Goal: Task Accomplishment & Management: Use online tool/utility

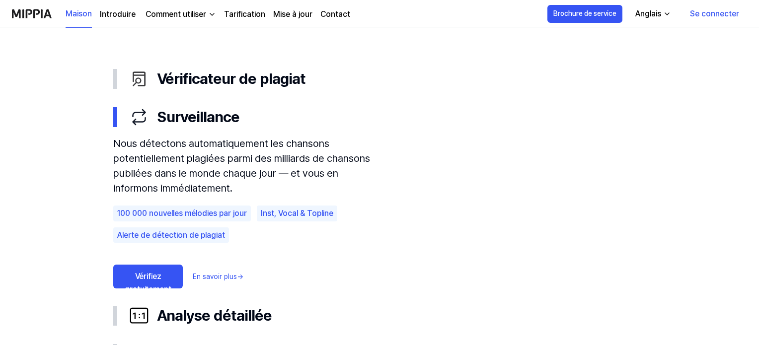
click at [155, 274] on font "Vérifiez gratuitement" at bounding box center [148, 283] width 46 height 22
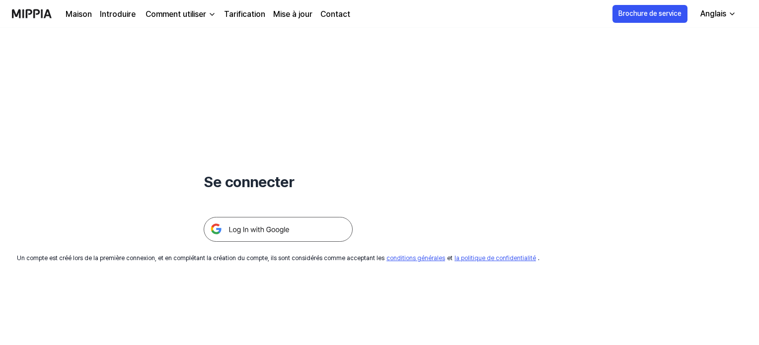
click at [262, 234] on img at bounding box center [278, 229] width 149 height 25
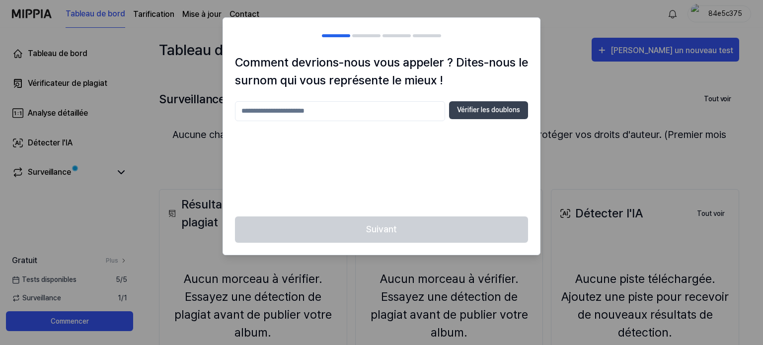
click at [296, 114] on input "text" at bounding box center [340, 111] width 210 height 20
type input "******"
click at [479, 113] on font "Vérifier les doublons" at bounding box center [488, 110] width 63 height 8
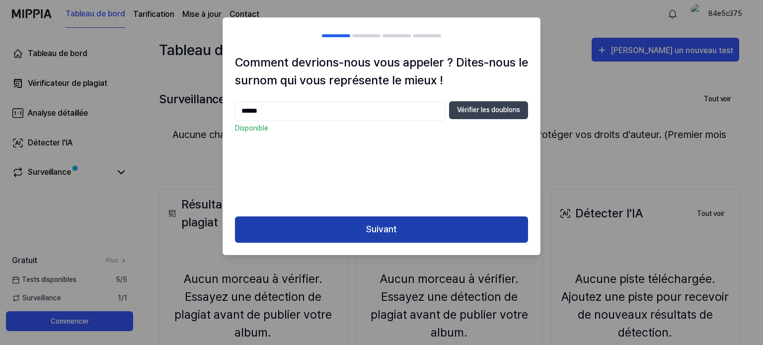
click at [384, 230] on font "Suivant" at bounding box center [381, 229] width 31 height 10
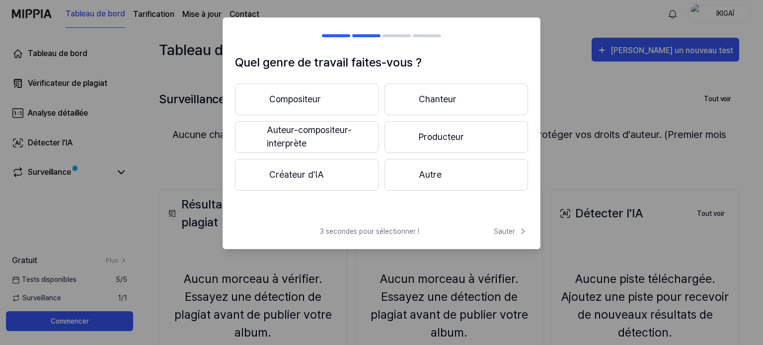
click at [436, 177] on font "Autre" at bounding box center [430, 174] width 23 height 10
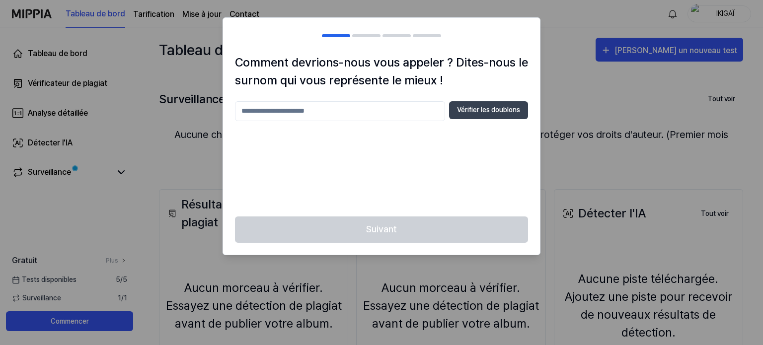
click at [273, 112] on input "text" at bounding box center [340, 111] width 210 height 20
type input "******"
click at [473, 110] on font "Vérifier les doublons" at bounding box center [488, 110] width 63 height 8
click at [103, 182] on div at bounding box center [381, 172] width 763 height 345
click at [370, 37] on h2 at bounding box center [381, 36] width 317 height 36
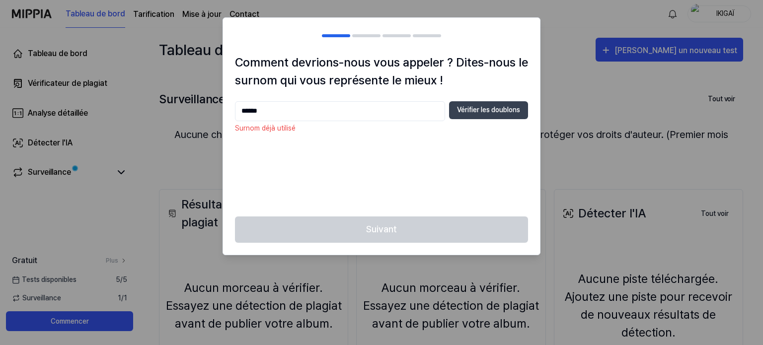
click at [370, 37] on h2 at bounding box center [381, 36] width 317 height 36
click at [245, 115] on input "******" at bounding box center [340, 111] width 210 height 20
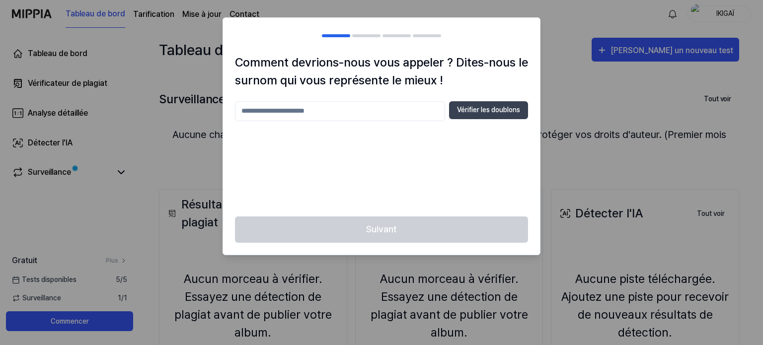
click at [262, 114] on input "text" at bounding box center [340, 111] width 210 height 20
type input "********"
click at [471, 111] on font "Vérifier les doublons" at bounding box center [488, 110] width 63 height 8
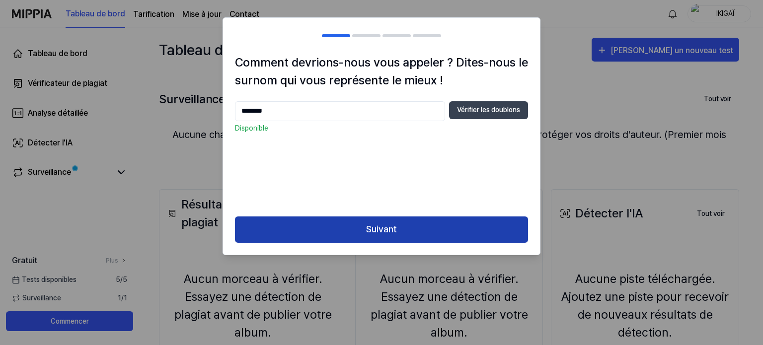
click at [387, 229] on font "Suivant" at bounding box center [381, 229] width 31 height 10
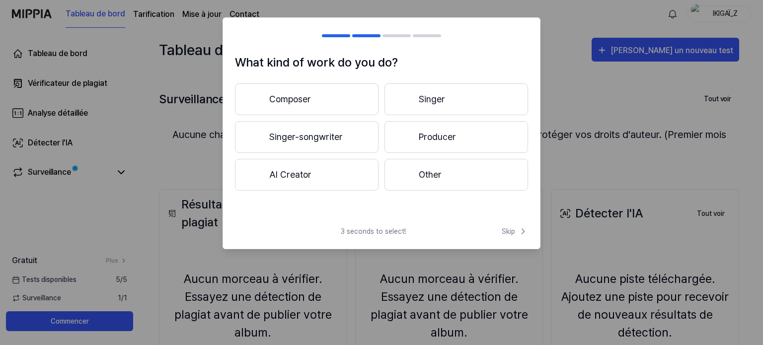
click at [415, 179] on button "Other" at bounding box center [457, 175] width 144 height 32
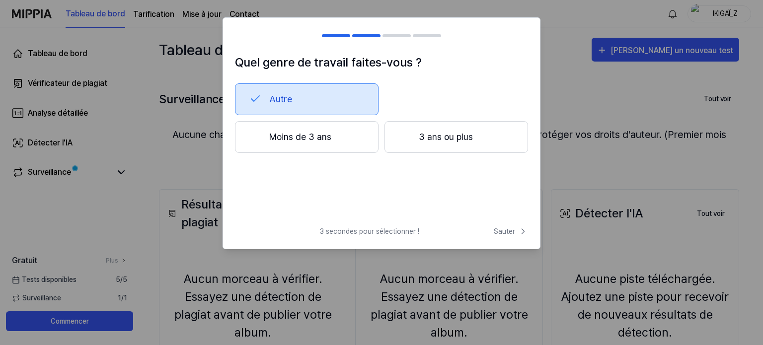
click at [454, 139] on font "3 ans ou plus" at bounding box center [446, 137] width 54 height 10
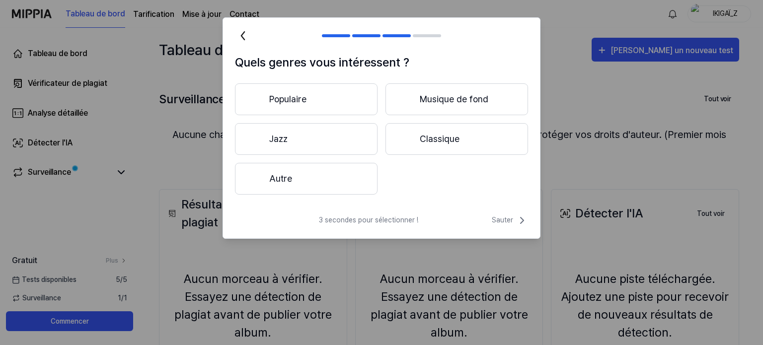
click at [332, 179] on button "Autre" at bounding box center [306, 179] width 143 height 32
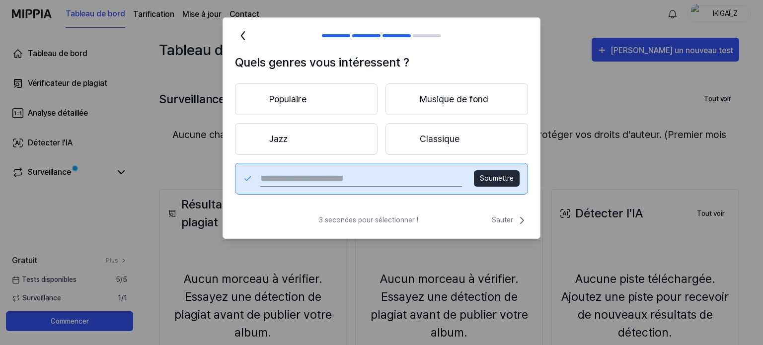
click at [298, 176] on input "text" at bounding box center [361, 179] width 202 height 16
type input "**********"
click at [502, 176] on font "Soumettre" at bounding box center [497, 178] width 34 height 8
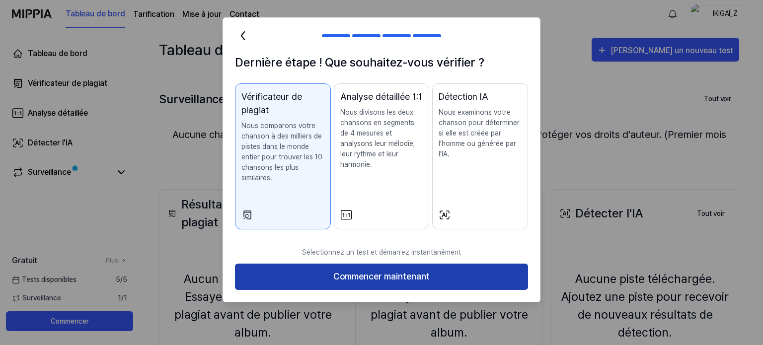
click at [410, 276] on font "Commencer maintenant" at bounding box center [381, 276] width 96 height 10
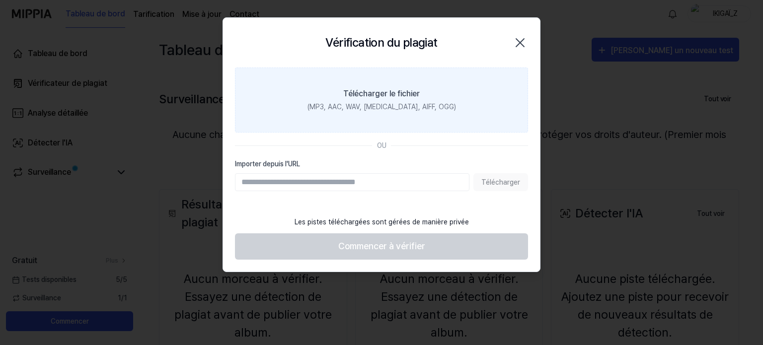
click at [383, 88] on div "Télécharger le fichier" at bounding box center [381, 94] width 77 height 12
click at [0, 0] on input "Télécharger le fichier (MP3, AAC, WAV, FLAC, AIFF, OGG)" at bounding box center [0, 0] width 0 height 0
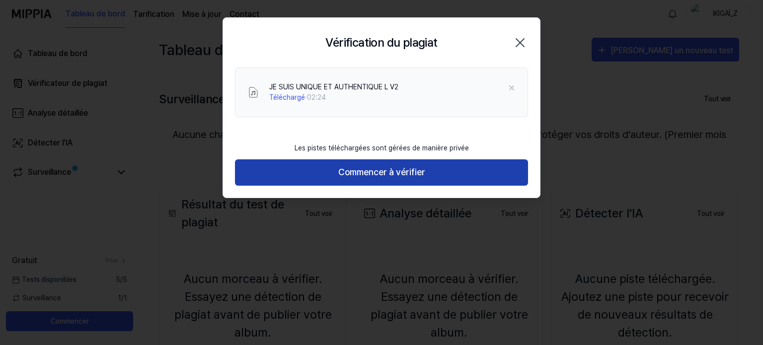
click at [371, 172] on font "Commencer à vérifier" at bounding box center [381, 172] width 87 height 10
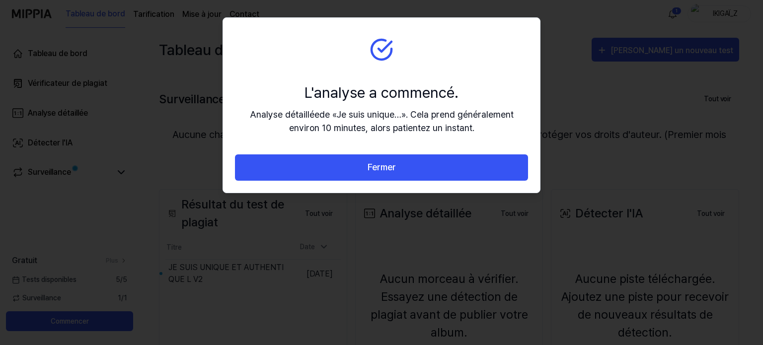
click at [419, 61] on section "L'analyse a commencé. Analyse détaillée de « Je suis unique… » . Cela prend gén…" at bounding box center [381, 86] width 317 height 137
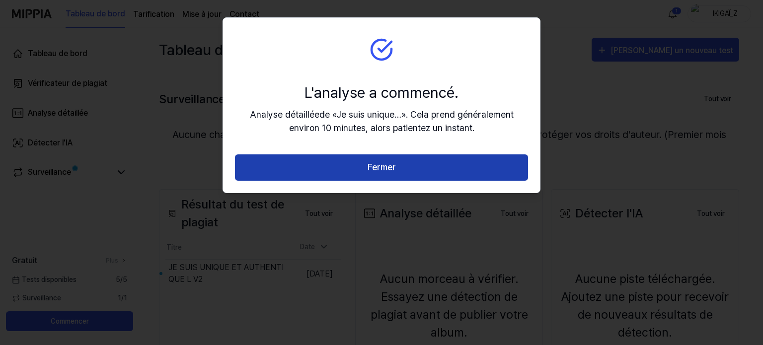
click at [380, 165] on font "Fermer" at bounding box center [382, 167] width 28 height 10
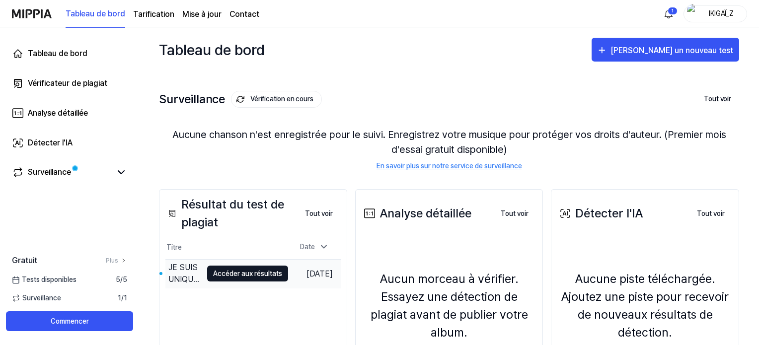
click at [213, 273] on font "Accéder aux résultats" at bounding box center [247, 274] width 69 height 8
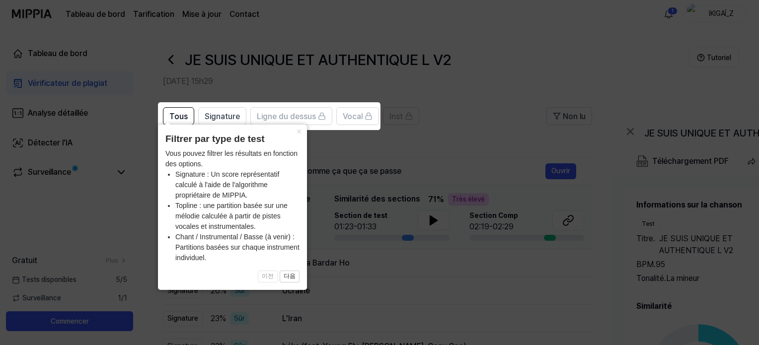
click at [441, 127] on icon at bounding box center [381, 172] width 763 height 345
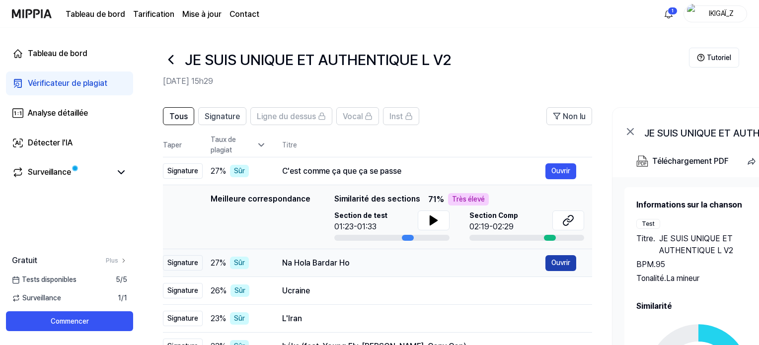
click at [560, 262] on font "Ouvrir" at bounding box center [561, 263] width 19 height 8
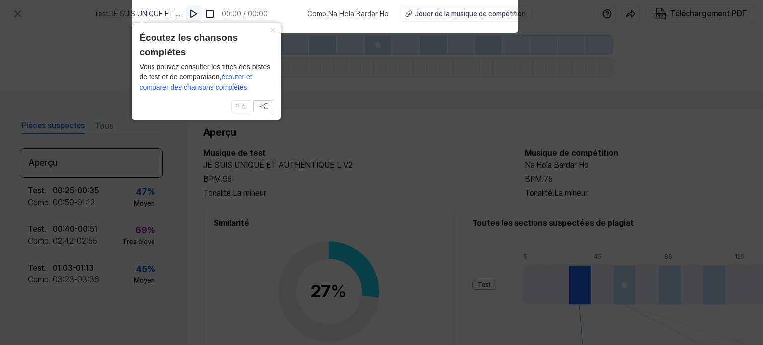
click at [193, 16] on img at bounding box center [194, 14] width 10 height 10
click at [231, 82] on div "Vous pouvez consulter les titres des pistes de test et de comparaison, écouter …" at bounding box center [206, 77] width 134 height 31
click at [246, 223] on icon at bounding box center [381, 170] width 763 height 350
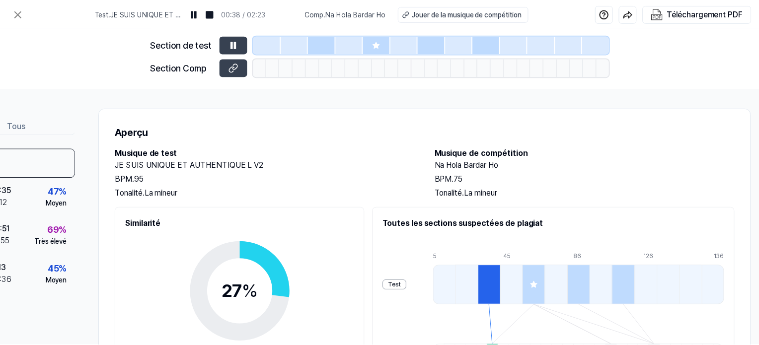
scroll to position [0, 103]
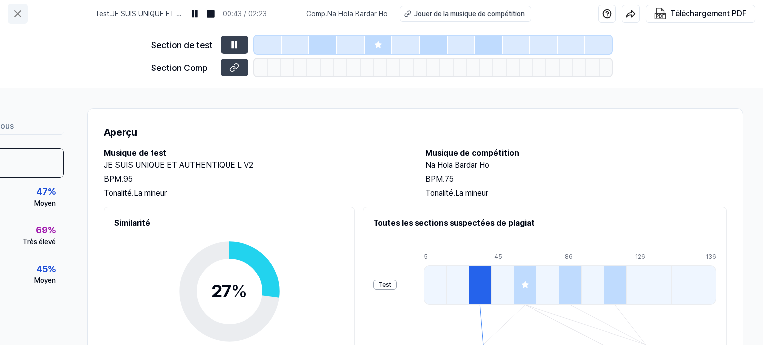
click at [17, 14] on icon at bounding box center [18, 14] width 6 height 6
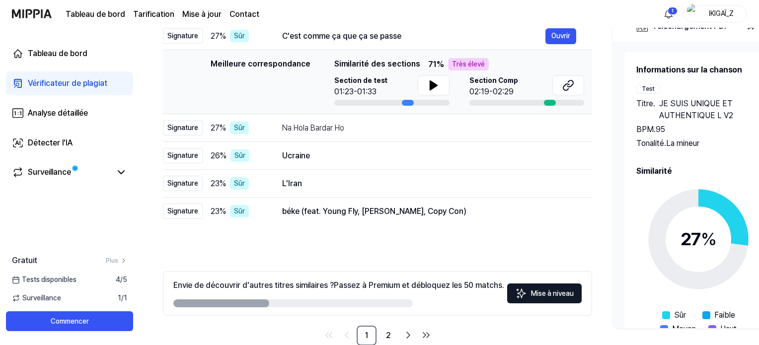
scroll to position [155, 0]
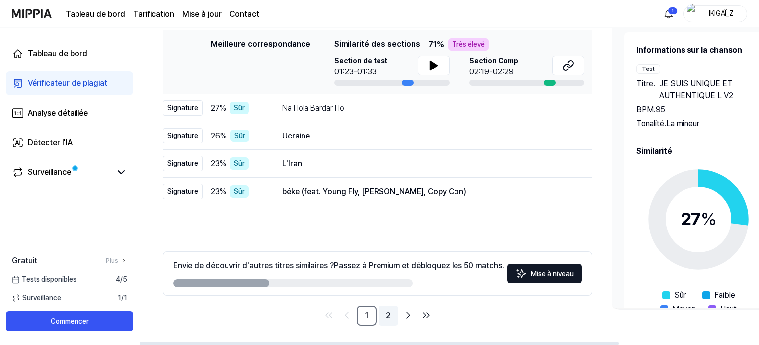
click at [385, 312] on link "2" at bounding box center [389, 316] width 20 height 20
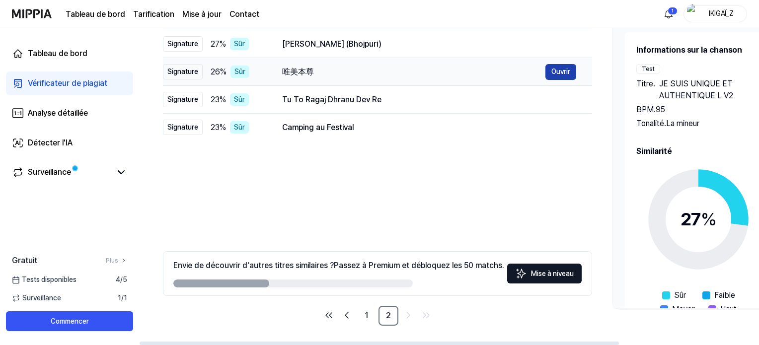
click at [560, 72] on font "Ouvrir" at bounding box center [561, 72] width 19 height 8
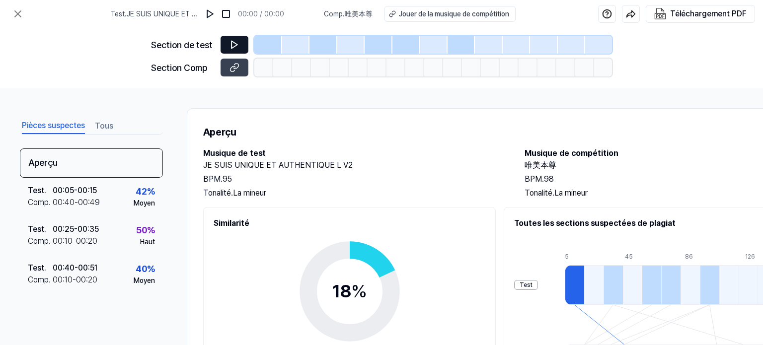
click at [231, 47] on icon at bounding box center [235, 45] width 10 height 10
click at [237, 46] on icon at bounding box center [235, 45] width 10 height 10
click at [208, 16] on img at bounding box center [210, 14] width 10 height 10
click at [43, 128] on font "Pièces suspectes" at bounding box center [53, 125] width 63 height 9
click at [17, 16] on icon at bounding box center [18, 14] width 12 height 12
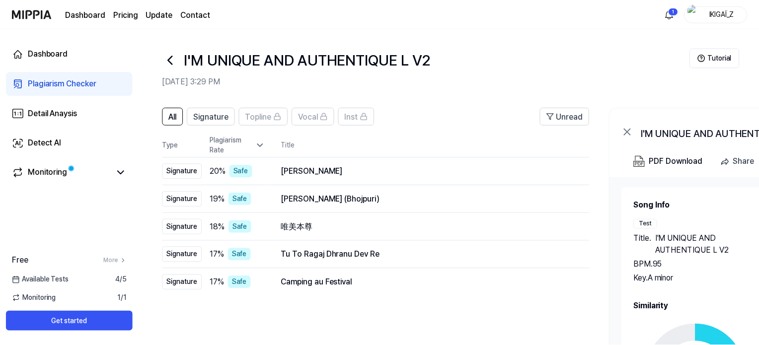
scroll to position [155, 0]
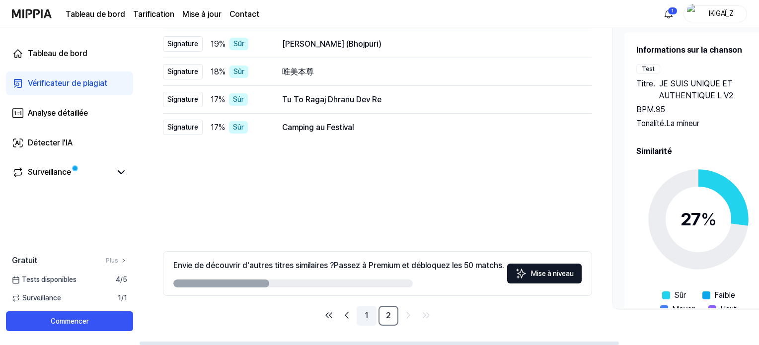
click at [365, 316] on font "1" at bounding box center [366, 315] width 3 height 9
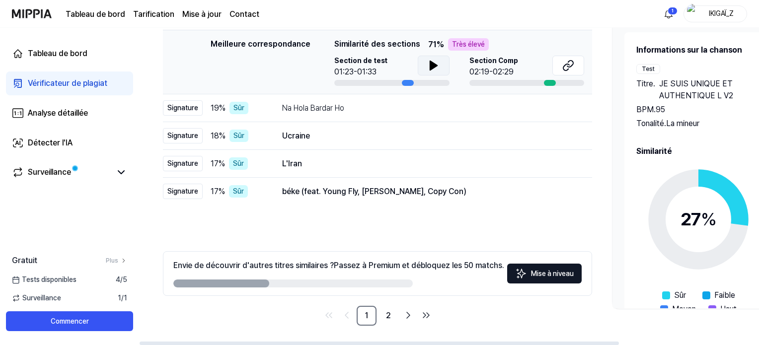
click at [430, 64] on icon at bounding box center [433, 65] width 7 height 9
drag, startPoint x: 404, startPoint y: 81, endPoint x: 508, endPoint y: 84, distance: 104.9
click at [508, 84] on div "Section de test 01:30/01:33 Section Comp 02:19-02:29" at bounding box center [459, 71] width 250 height 30
click at [119, 171] on icon at bounding box center [121, 172] width 6 height 3
click at [119, 171] on icon at bounding box center [121, 172] width 12 height 12
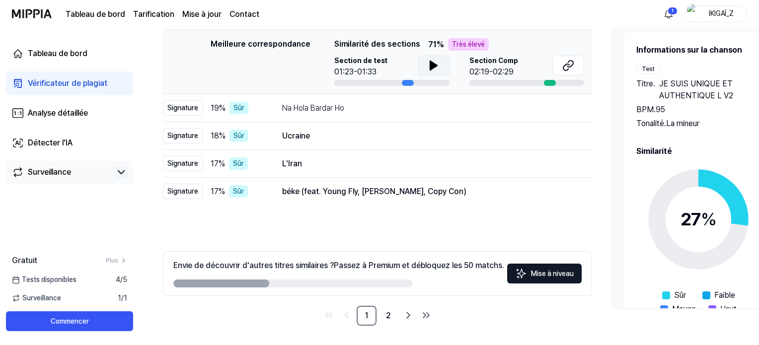
click at [48, 167] on div "Surveillance" at bounding box center [49, 172] width 43 height 12
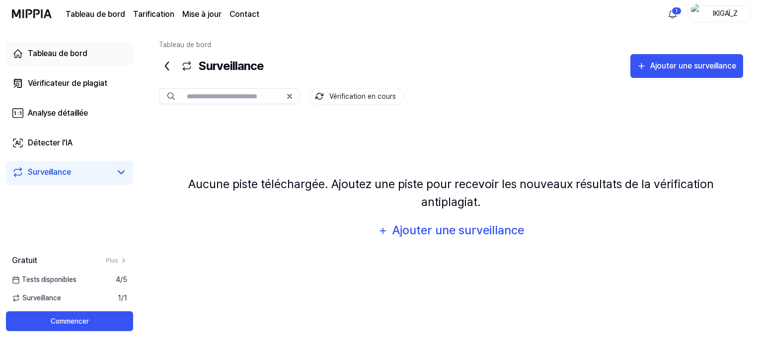
click at [39, 49] on font "Tableau de bord" at bounding box center [58, 53] width 60 height 9
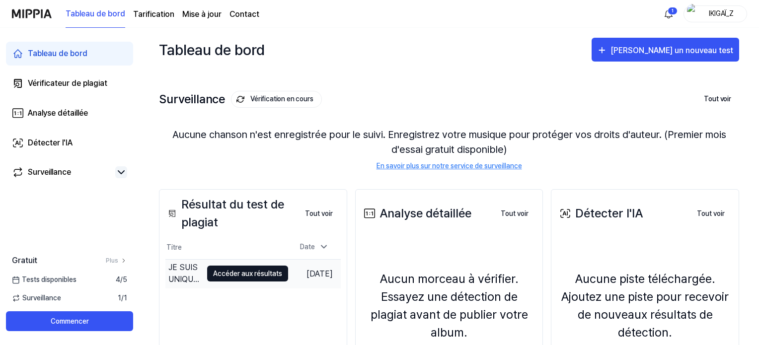
click at [218, 275] on font "Accéder aux résultats" at bounding box center [247, 274] width 69 height 8
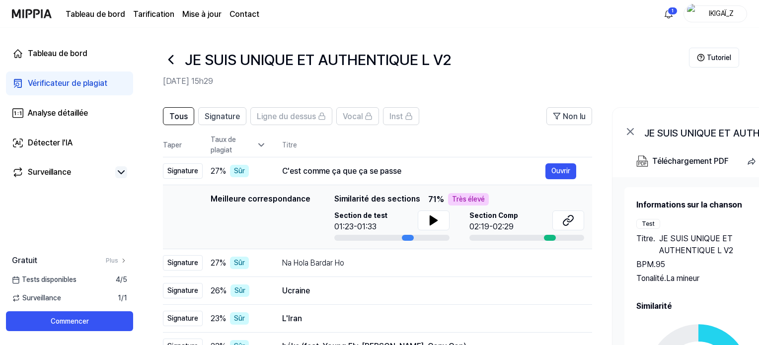
scroll to position [155, 0]
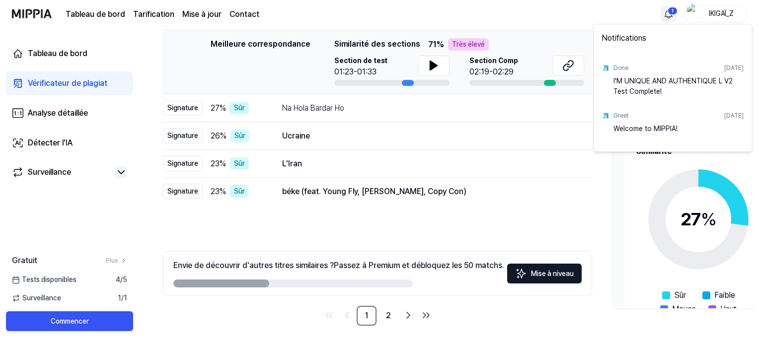
click at [670, 11] on html "Tableau de bord Tarification Mise à jour Contact 1 IKIGAÏ_Z Tableau de bord Vér…" at bounding box center [379, 17] width 759 height 345
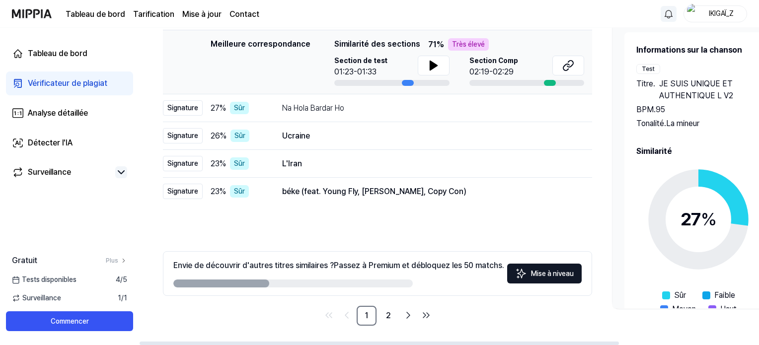
drag, startPoint x: 237, startPoint y: 286, endPoint x: 392, endPoint y: 299, distance: 155.6
click at [392, 190] on html "Tableau de bord Tarification Mise à jour Contact IKIGAÏ_Z Tableau de bord Vérif…" at bounding box center [379, 17] width 759 height 345
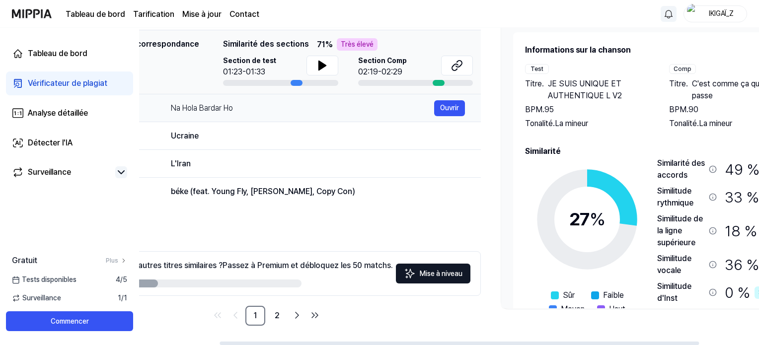
drag, startPoint x: 403, startPoint y: 82, endPoint x: 268, endPoint y: 120, distance: 139.9
click at [268, 120] on tbody "Signature 27 % Sûr C'est comme ça que ça se passe Ouvrir Meilleure correspondan…" at bounding box center [266, 103] width 429 height 203
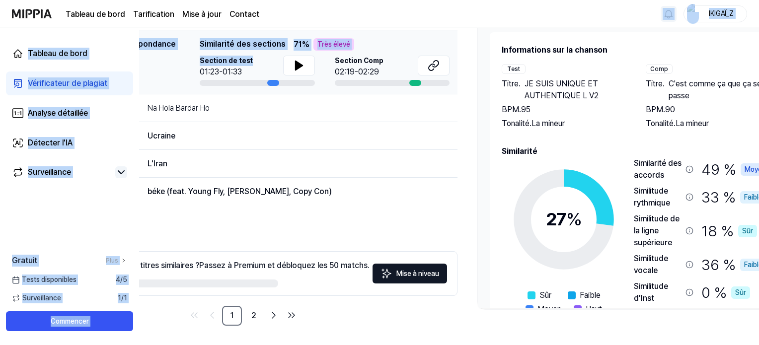
drag, startPoint x: 519, startPoint y: 16, endPoint x: 176, endPoint y: 75, distance: 348.0
click at [176, 75] on div "Tableau de bord Tarification Mise à jour Contact IKIGAÏ_Z Tableau de bord Vérif…" at bounding box center [379, 17] width 759 height 345
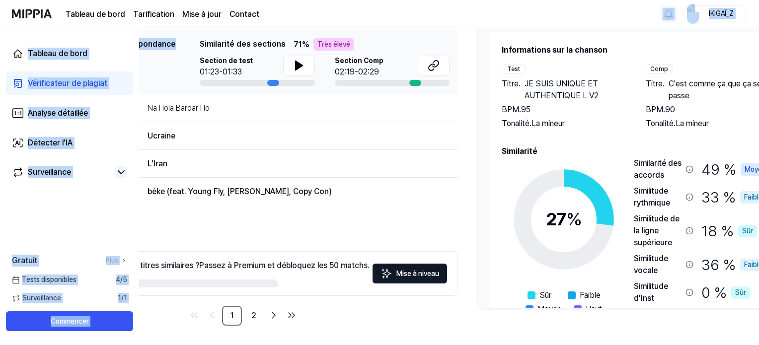
click at [464, 16] on div "Tableau de bord Tarification Mise à jour Contact IKIGAÏ_Z" at bounding box center [380, 13] width 736 height 27
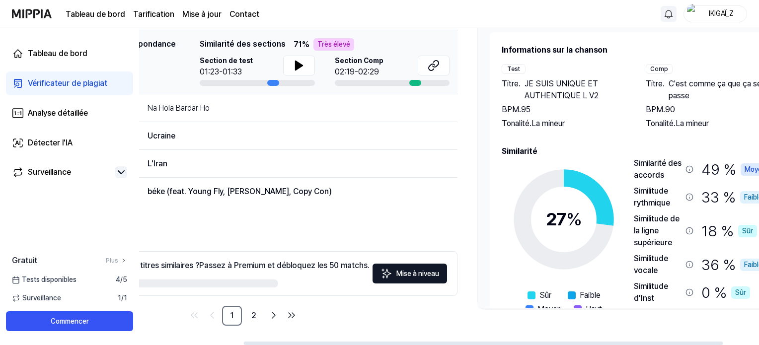
drag, startPoint x: 552, startPoint y: 14, endPoint x: 470, endPoint y: 8, distance: 82.2
click at [470, 8] on div "Tableau de bord Tarification Mise à jour Contact IKIGAÏ_Z" at bounding box center [380, 13] width 736 height 27
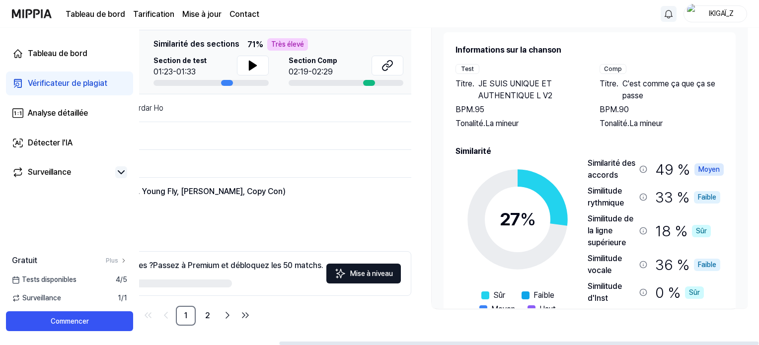
drag, startPoint x: 419, startPoint y: 343, endPoint x: 552, endPoint y: 353, distance: 133.1
click at [552, 345] on div at bounding box center [519, 343] width 480 height 3
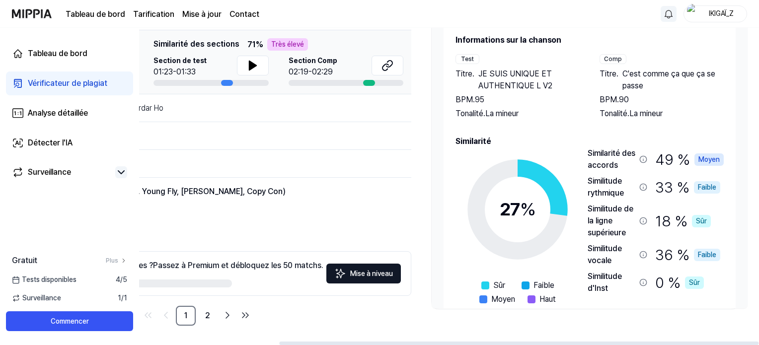
scroll to position [0, 0]
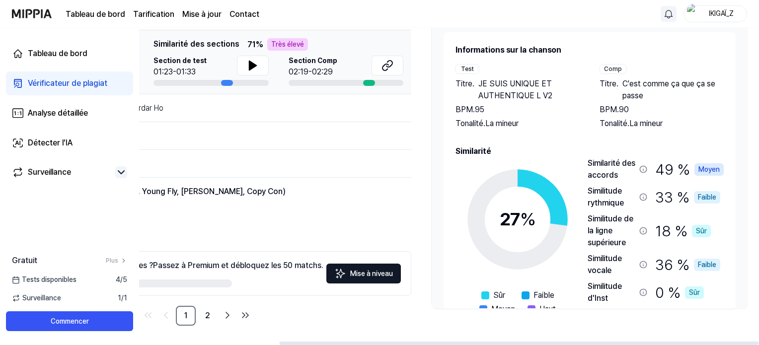
click at [610, 67] on font "Comp" at bounding box center [613, 69] width 18 height 7
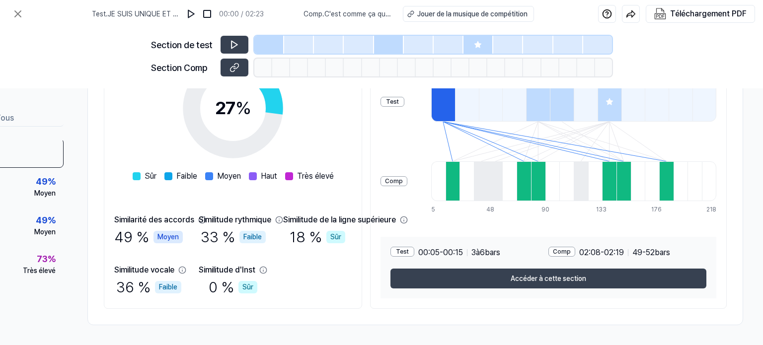
scroll to position [187, 103]
click at [198, 217] on icon at bounding box center [202, 220] width 8 height 8
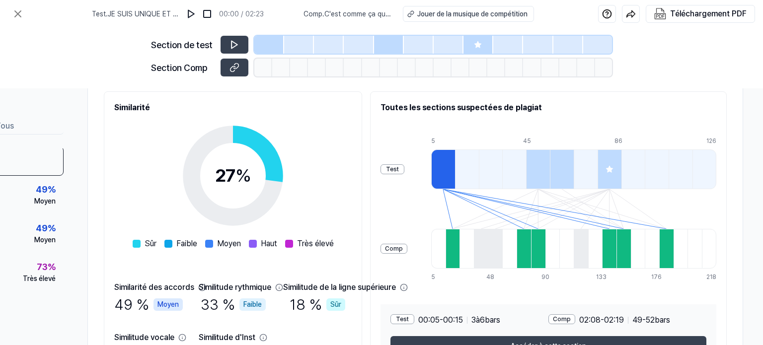
scroll to position [115, 103]
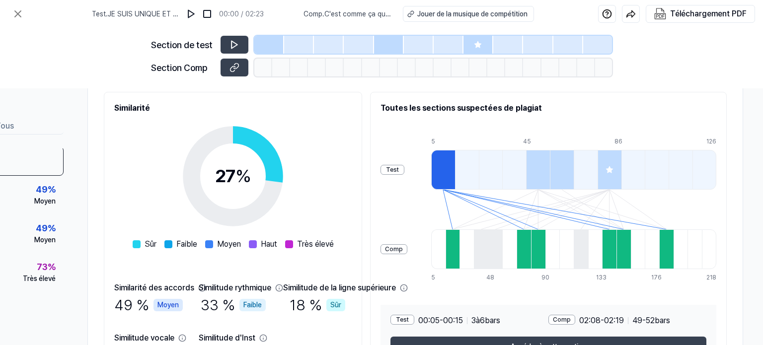
click at [455, 150] on div at bounding box center [443, 170] width 24 height 40
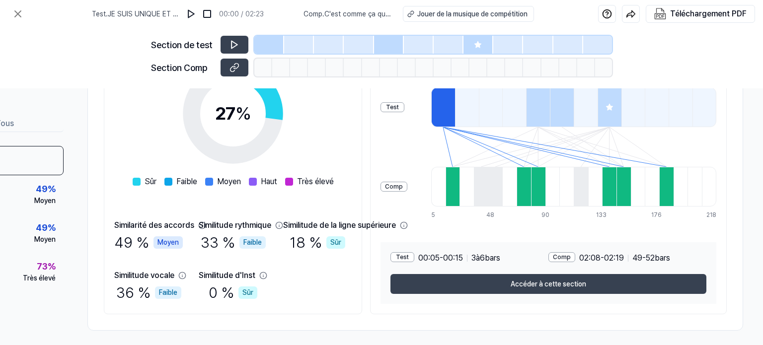
scroll to position [178, 0]
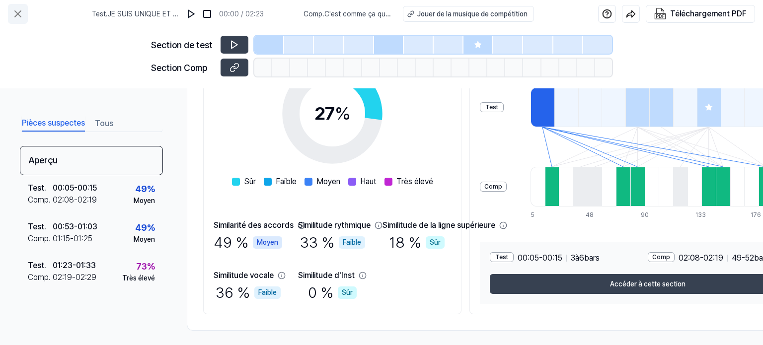
click at [17, 14] on icon at bounding box center [18, 14] width 6 height 6
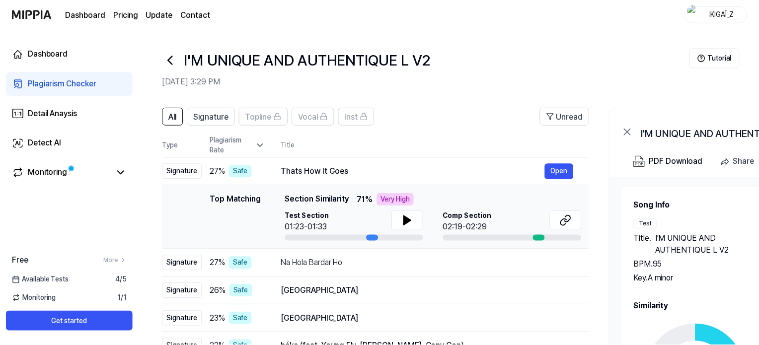
scroll to position [155, 0]
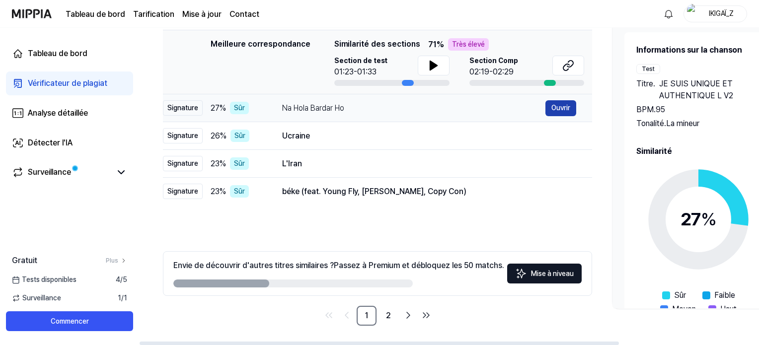
click at [553, 105] on font "Ouvrir" at bounding box center [561, 108] width 19 height 8
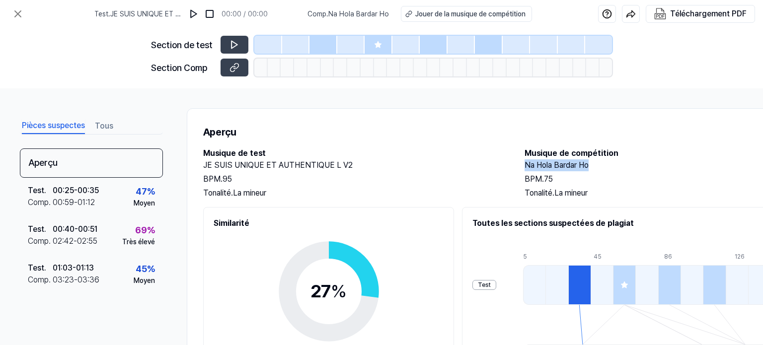
drag, startPoint x: 525, startPoint y: 165, endPoint x: 592, endPoint y: 164, distance: 67.6
click at [592, 164] on h2 "Na Hola Bardar Ho" at bounding box center [676, 166] width 302 height 12
copy font "Na Hola Bardar Ho"
click at [21, 12] on icon at bounding box center [18, 14] width 12 height 12
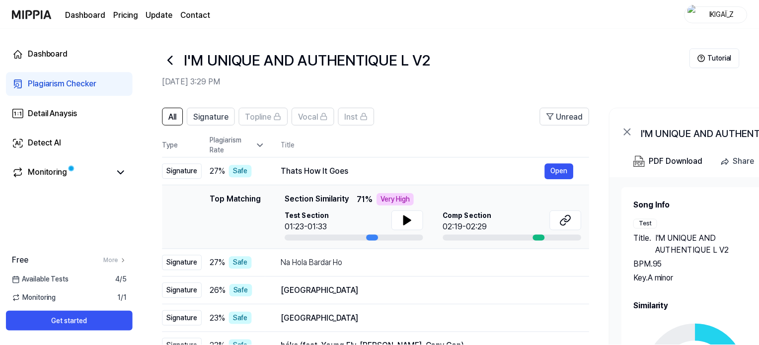
scroll to position [155, 0]
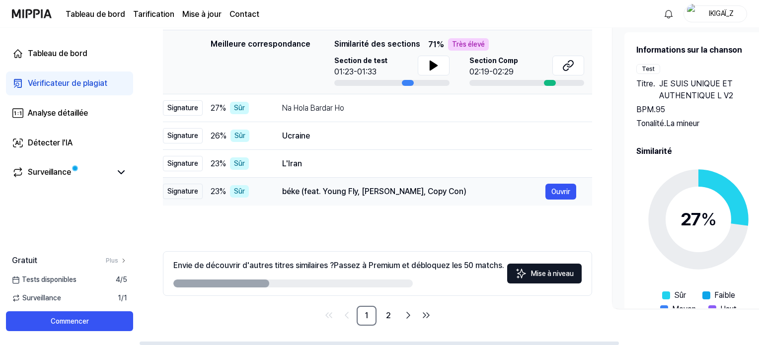
drag, startPoint x: 281, startPoint y: 134, endPoint x: 290, endPoint y: 195, distance: 61.3
click at [290, 195] on tbody "Signature 27 % Sûr C'est comme ça que ça se passe Ouvrir Meilleure correspondan…" at bounding box center [377, 103] width 429 height 203
click at [290, 195] on font "béke (feat. Young Fly, Lord Panamo, Copy Con)" at bounding box center [374, 191] width 184 height 9
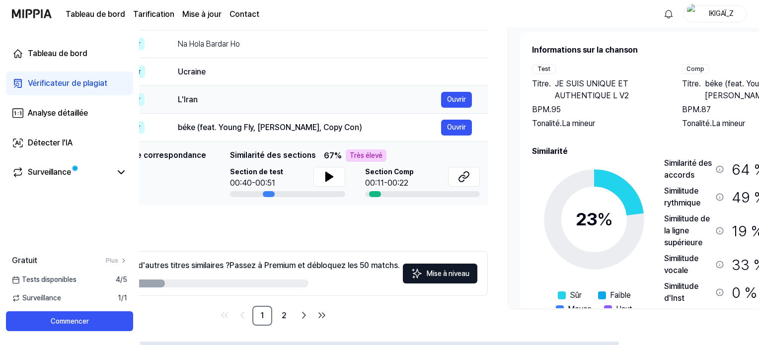
scroll to position [0, 0]
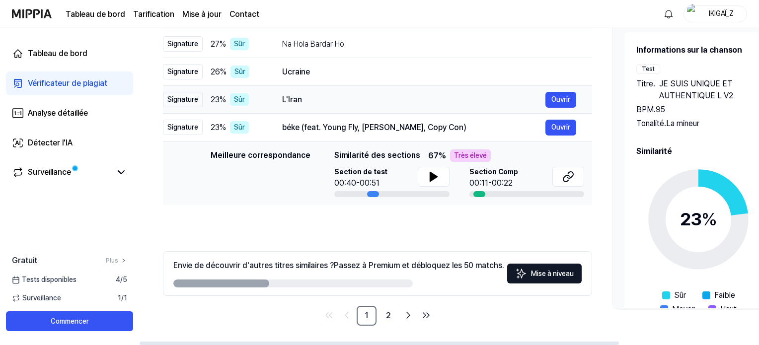
drag, startPoint x: 466, startPoint y: 127, endPoint x: 493, endPoint y: 112, distance: 30.3
click at [493, 112] on tbody "Signature 27 % Sûr C'est comme ça que ça se passe Ouvrir Signature 27 % Sûr Na …" at bounding box center [377, 103] width 429 height 203
drag, startPoint x: 284, startPoint y: 129, endPoint x: 424, endPoint y: 123, distance: 140.8
click at [424, 123] on font "béke (feat. Young Fly, Lord Panamo, Copy Con)" at bounding box center [374, 127] width 184 height 9
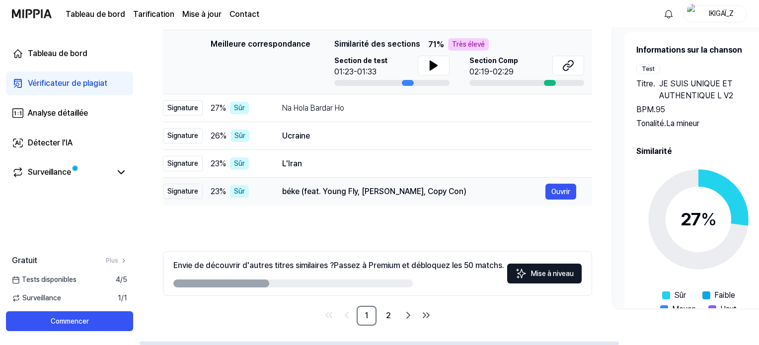
drag, startPoint x: 284, startPoint y: 193, endPoint x: 440, endPoint y: 185, distance: 156.3
click at [440, 186] on div "béke (feat. Young Fly, Lord Panamo, Copy Con)" at bounding box center [413, 192] width 263 height 12
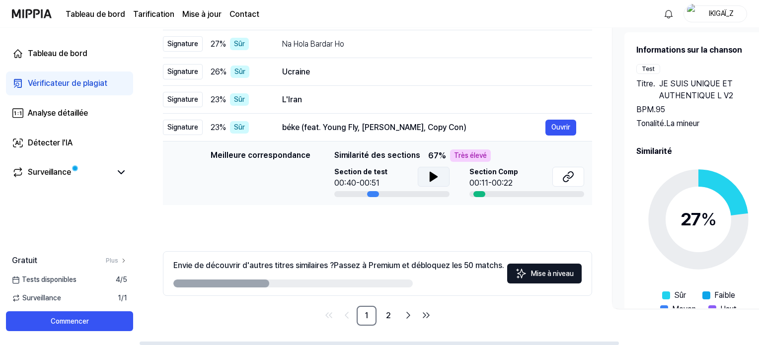
click at [431, 180] on icon at bounding box center [434, 177] width 12 height 12
click at [477, 191] on div at bounding box center [480, 194] width 12 height 6
click at [302, 132] on div "béke (feat. Young Fly, Lord Panamo, Copy Con)" at bounding box center [413, 128] width 263 height 12
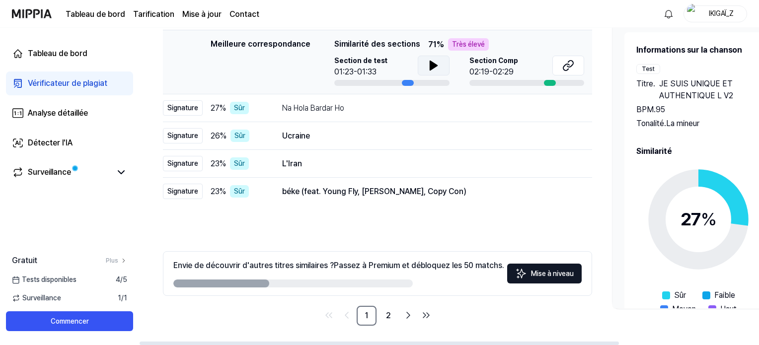
click at [430, 61] on icon at bounding box center [433, 65] width 7 height 9
click at [569, 64] on icon at bounding box center [567, 67] width 6 height 6
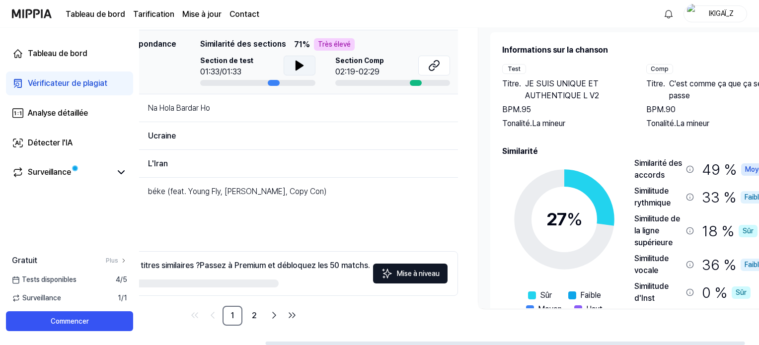
scroll to position [0, 181]
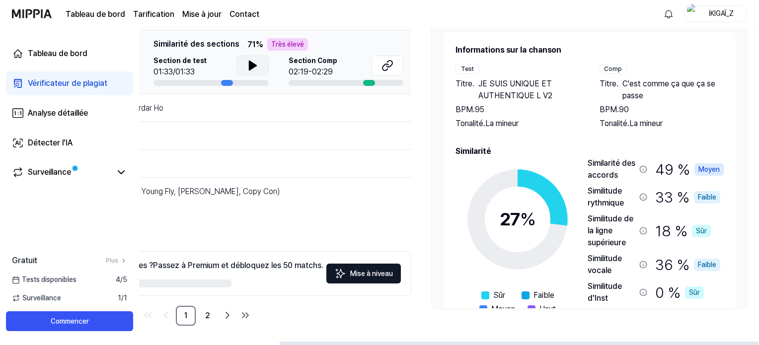
drag, startPoint x: 538, startPoint y: 342, endPoint x: 712, endPoint y: 338, distance: 174.5
click at [712, 342] on div at bounding box center [519, 343] width 480 height 3
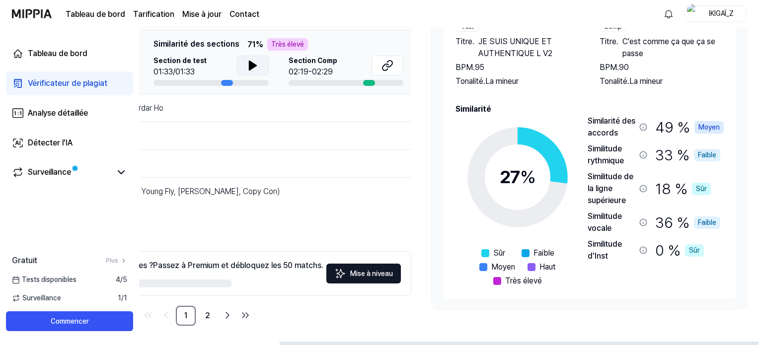
click at [706, 125] on font "Moyen" at bounding box center [709, 127] width 21 height 8
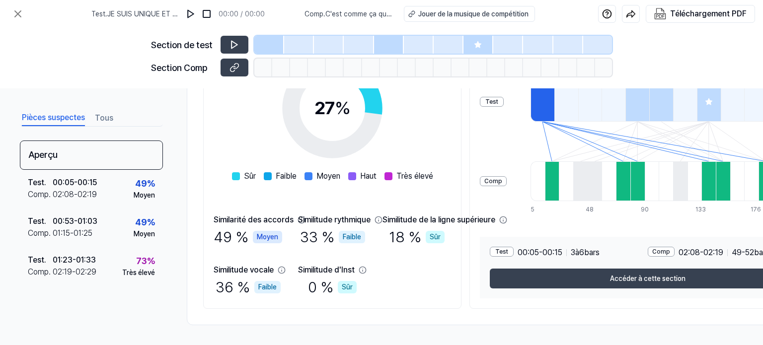
scroll to position [187, 103]
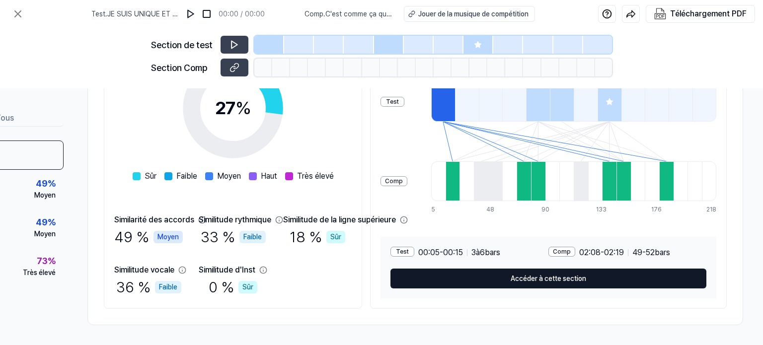
click at [586, 275] on font "Accéder à cette section" at bounding box center [549, 279] width 76 height 8
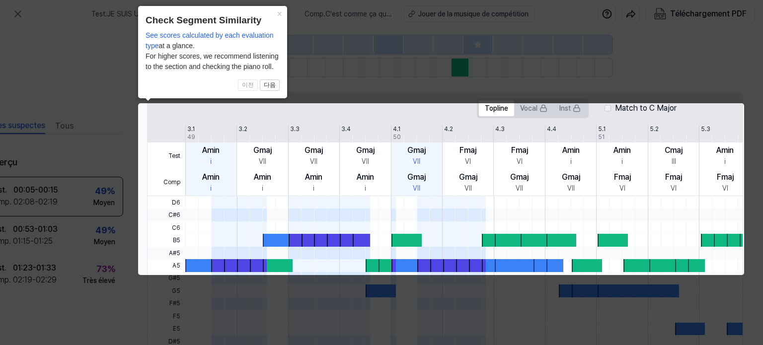
scroll to position [0, 44]
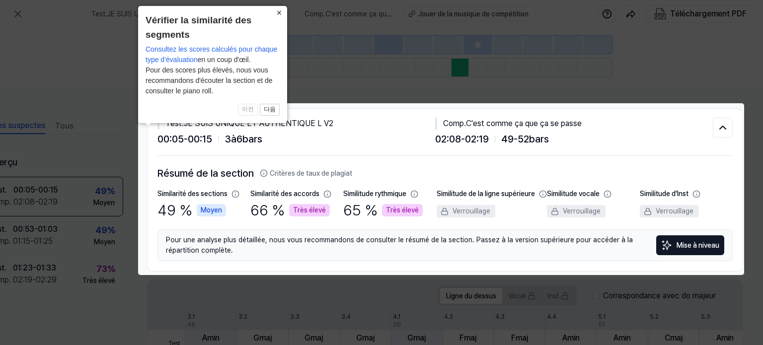
click at [279, 11] on font "×" at bounding box center [279, 13] width 5 height 10
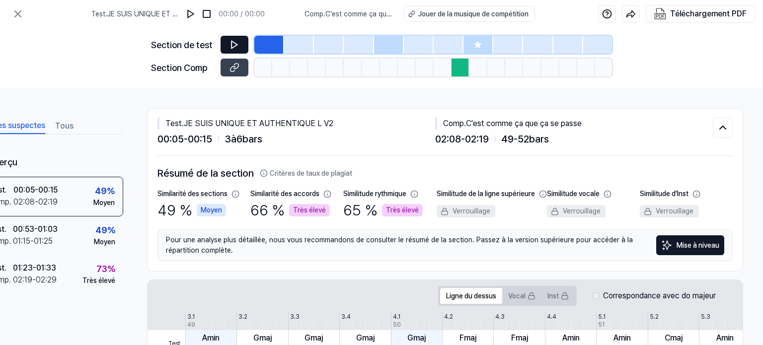
click at [228, 44] on button at bounding box center [235, 45] width 28 height 18
click at [235, 70] on icon at bounding box center [235, 68] width 10 height 10
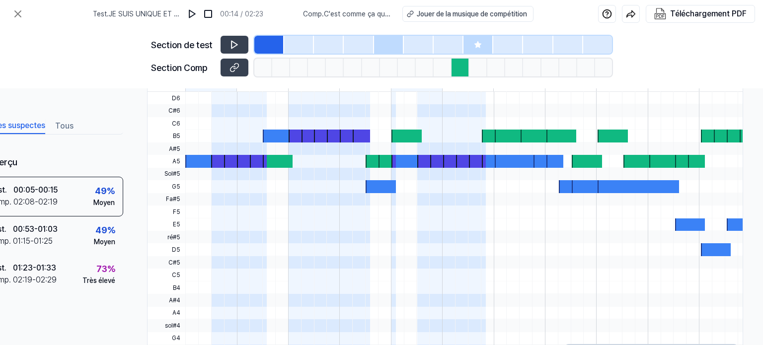
scroll to position [340, 44]
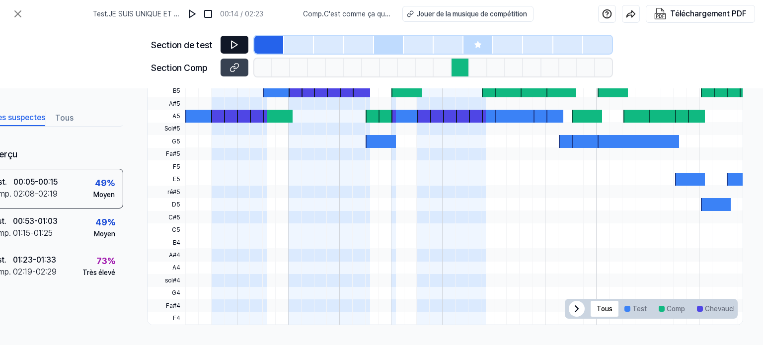
click at [232, 48] on icon at bounding box center [235, 44] width 6 height 7
click at [232, 48] on icon at bounding box center [232, 44] width 1 height 6
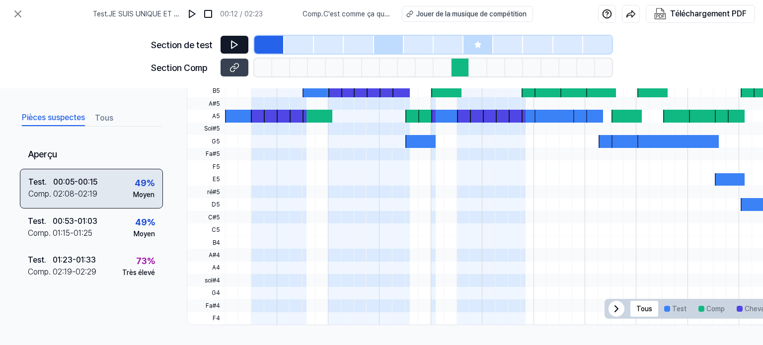
click at [72, 184] on font "00:05" at bounding box center [63, 181] width 21 height 9
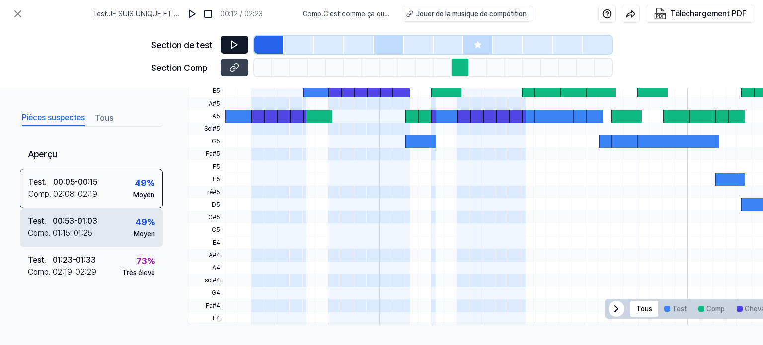
click at [60, 226] on font "00:53" at bounding box center [63, 221] width 21 height 9
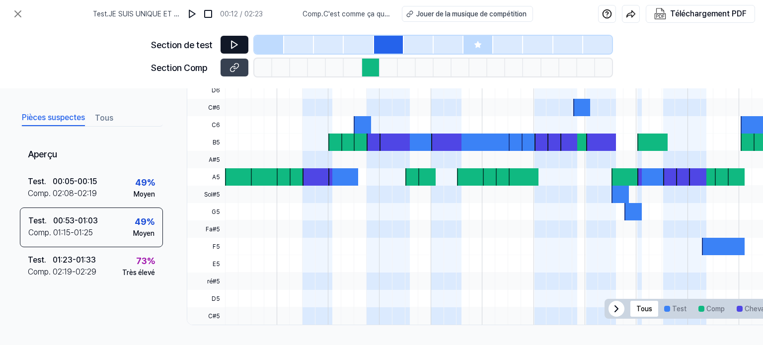
click at [235, 44] on icon at bounding box center [235, 45] width 10 height 10
click at [233, 47] on icon at bounding box center [235, 45] width 10 height 10
click at [413, 13] on button "Jouer de la musique de compétition" at bounding box center [467, 14] width 131 height 16
click at [65, 119] on font "Pièces suspectes" at bounding box center [53, 117] width 63 height 9
click at [17, 12] on icon at bounding box center [18, 14] width 12 height 12
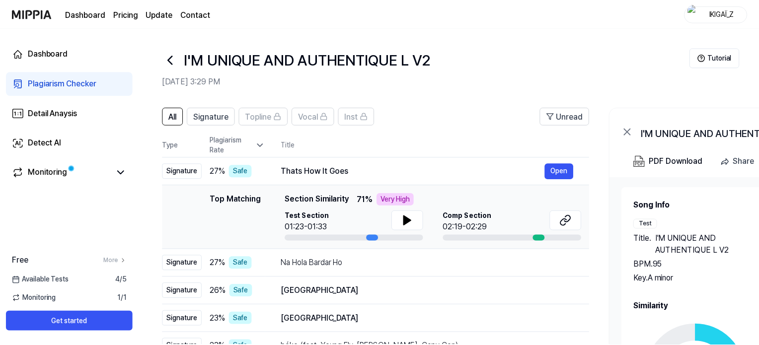
scroll to position [155, 0]
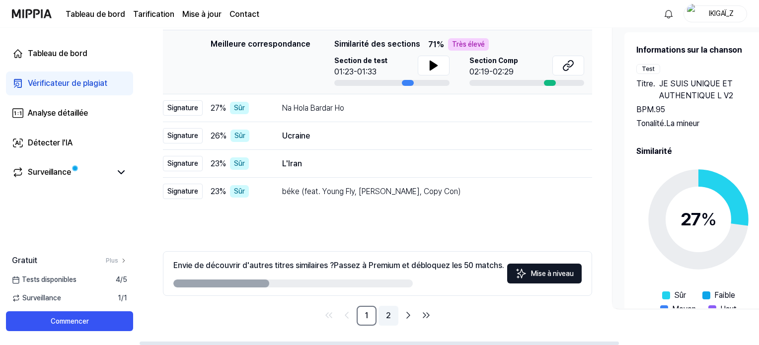
click at [387, 313] on font "2" at bounding box center [388, 315] width 5 height 9
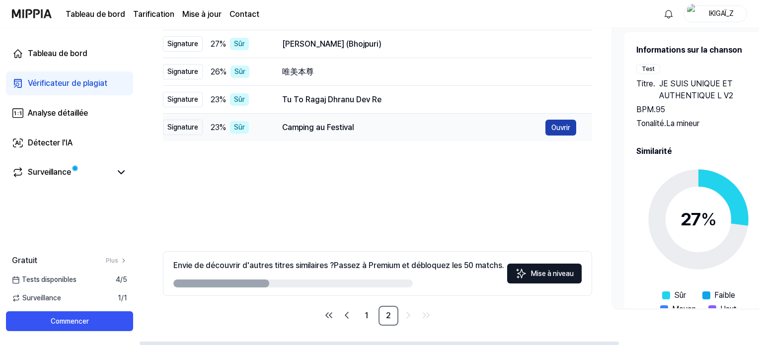
click at [562, 130] on font "Ouvrir" at bounding box center [561, 128] width 19 height 8
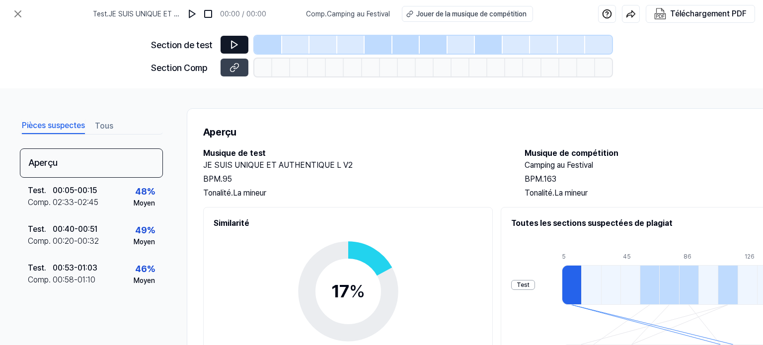
click at [232, 42] on icon at bounding box center [235, 45] width 10 height 10
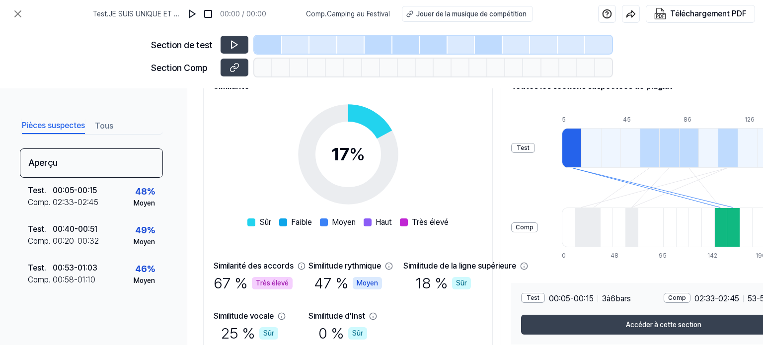
scroll to position [187, 0]
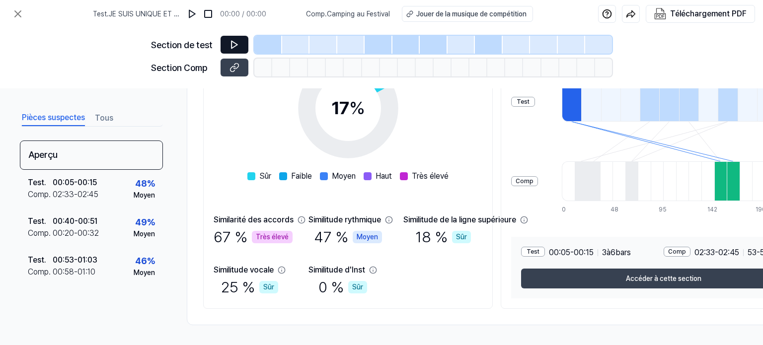
click at [233, 43] on icon at bounding box center [235, 45] width 10 height 10
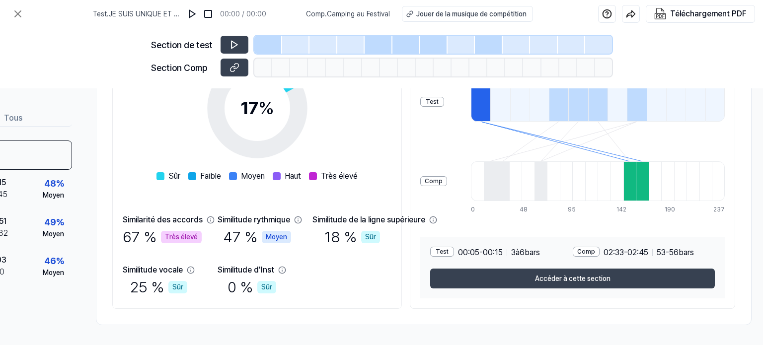
scroll to position [187, 103]
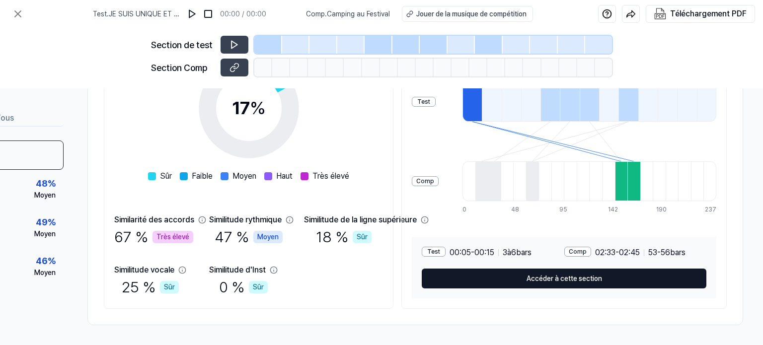
click at [602, 275] on font "Accéder à cette section" at bounding box center [565, 279] width 76 height 8
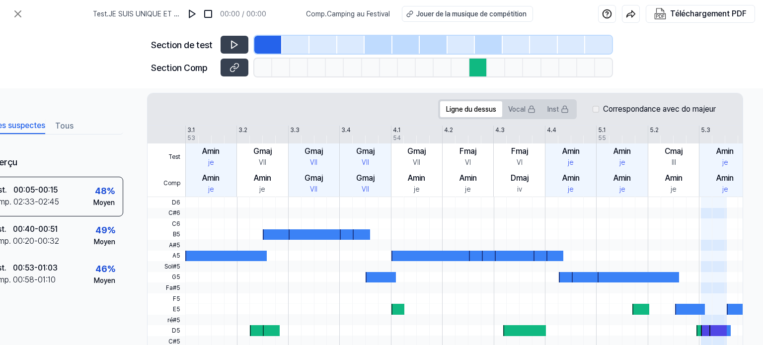
scroll to position [187, 44]
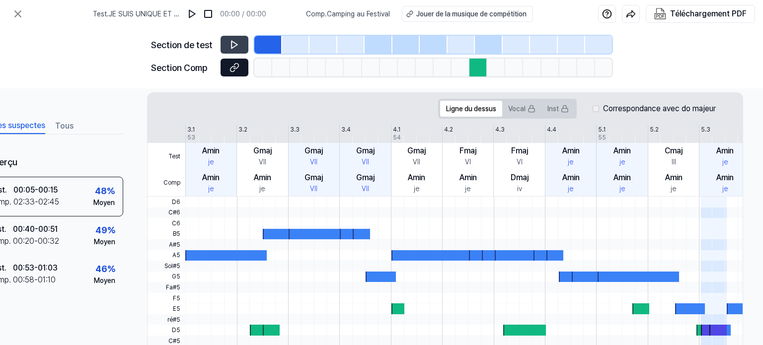
click at [233, 67] on icon at bounding box center [233, 68] width 5 height 5
click at [236, 47] on icon at bounding box center [235, 45] width 10 height 10
click at [475, 67] on div at bounding box center [479, 68] width 18 height 18
click at [16, 11] on icon at bounding box center [18, 14] width 12 height 12
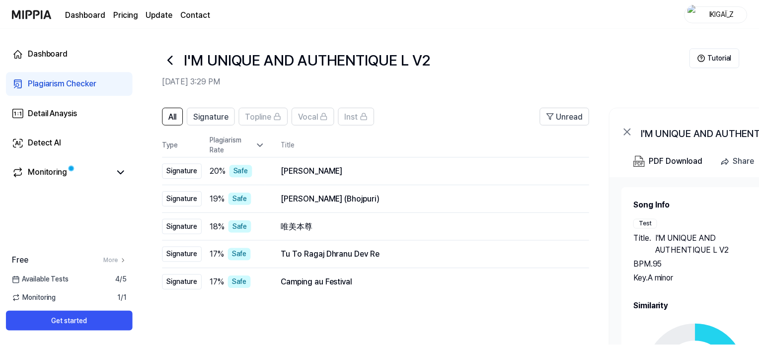
scroll to position [155, 0]
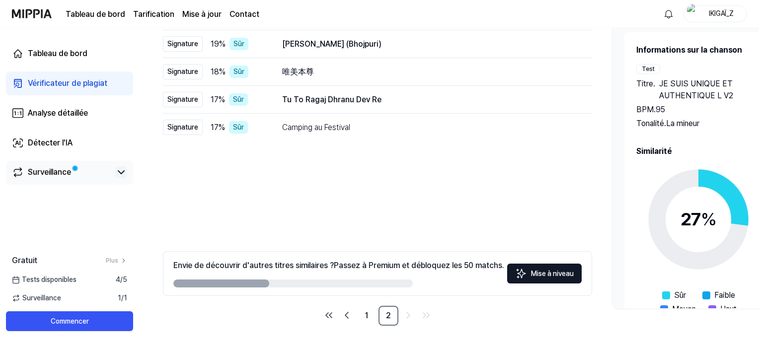
click at [119, 172] on icon at bounding box center [121, 172] width 6 height 3
click at [44, 82] on font "Vérificateur de plagiat" at bounding box center [68, 83] width 80 height 9
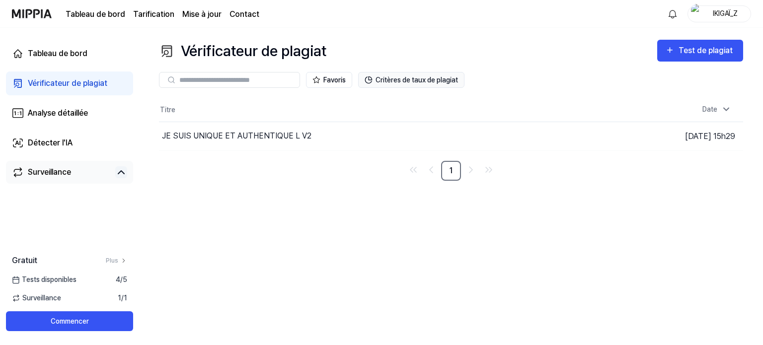
click at [381, 78] on font "Critères de taux de plagiat" at bounding box center [417, 80] width 82 height 8
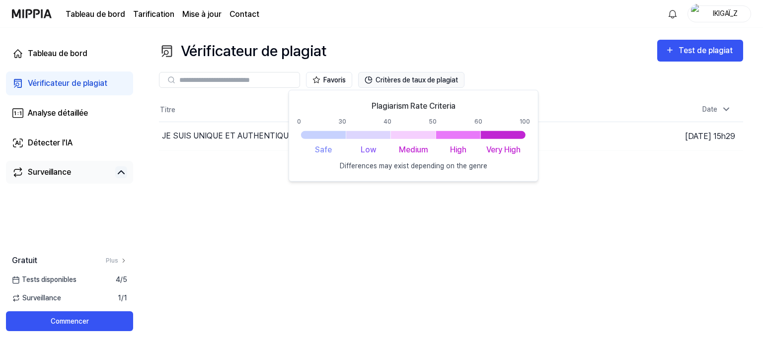
click at [388, 81] on font "Critères de taux de plagiat" at bounding box center [417, 80] width 82 height 8
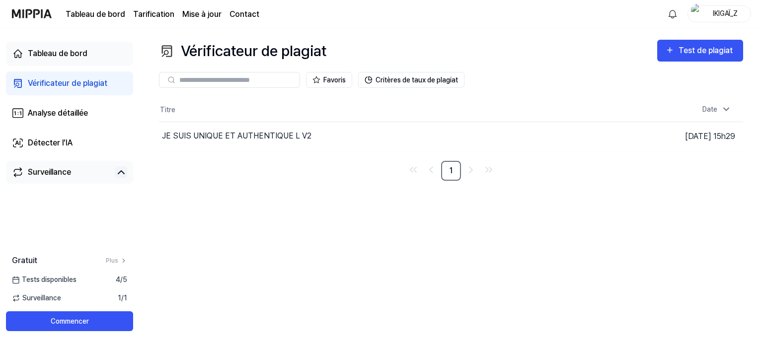
click at [54, 54] on font "Tableau de bord" at bounding box center [58, 53] width 60 height 9
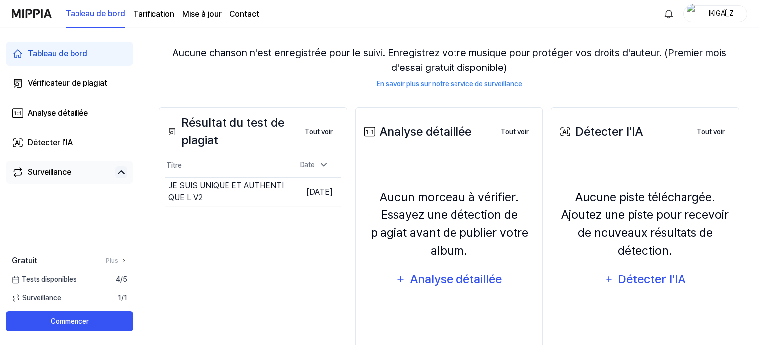
scroll to position [115, 0]
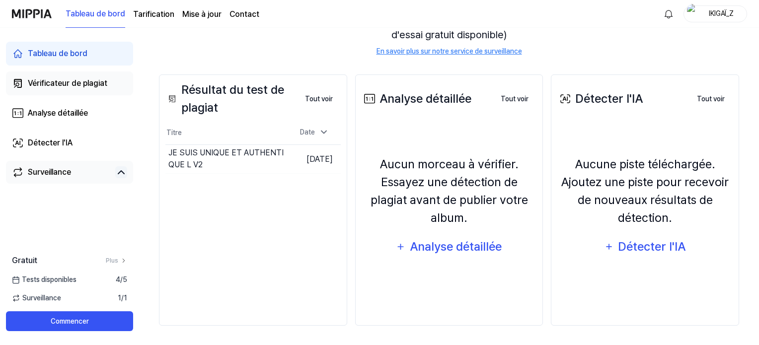
click at [71, 83] on font "Vérificateur de plagiat" at bounding box center [68, 83] width 80 height 9
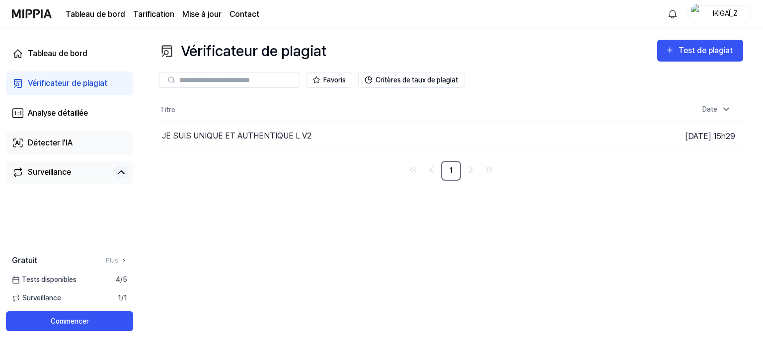
click at [45, 143] on font "Détecter l'IA" at bounding box center [50, 142] width 45 height 9
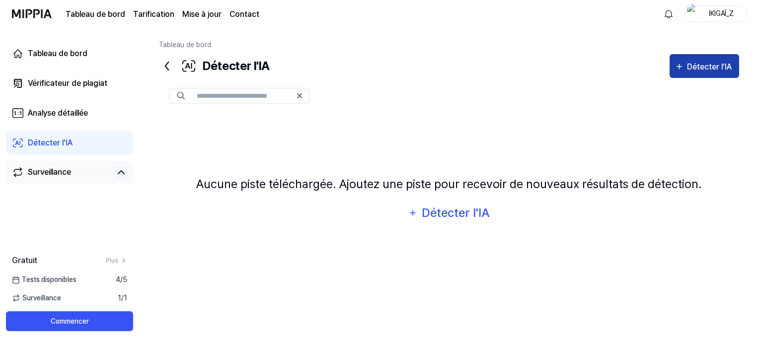
click at [688, 65] on font "Détecter l'IA" at bounding box center [709, 66] width 45 height 9
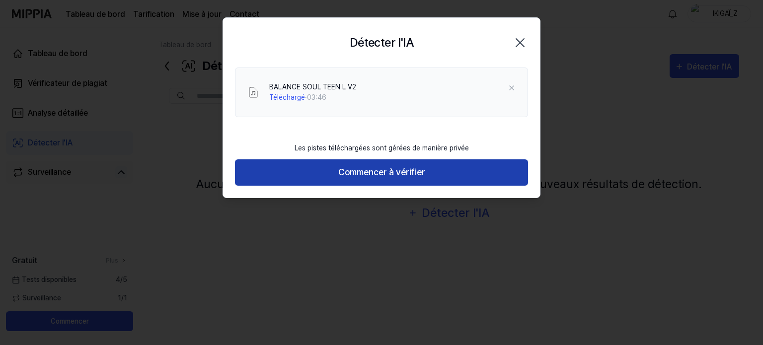
click at [367, 172] on font "Commencer à vérifier" at bounding box center [381, 172] width 87 height 10
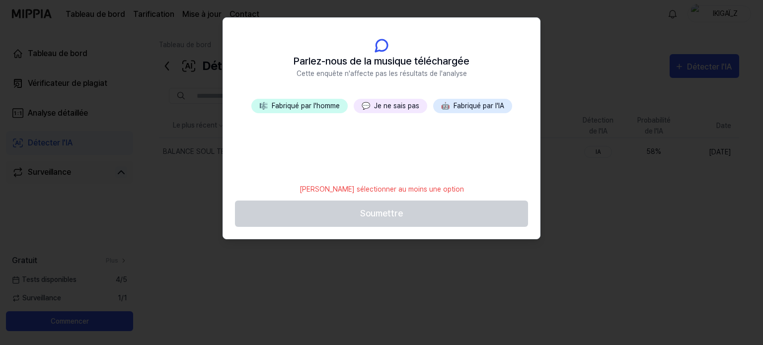
click at [327, 106] on font "Fabriqué par l'homme" at bounding box center [306, 106] width 68 height 8
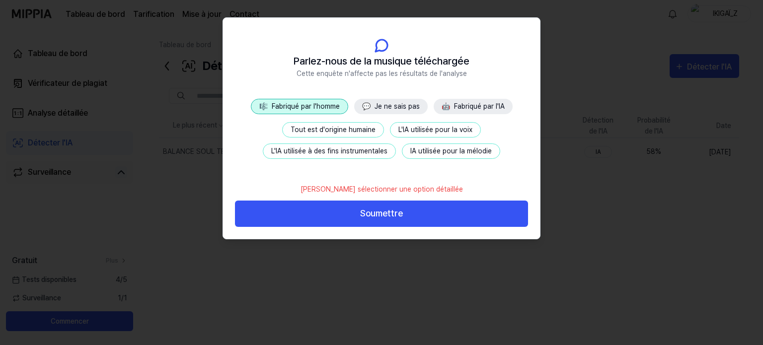
click at [440, 151] on font "IA utilisée pour la mélodie" at bounding box center [451, 151] width 82 height 8
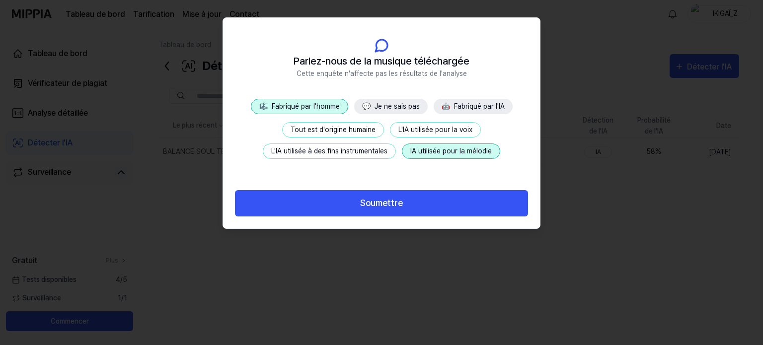
click at [352, 153] on font "L'IA utilisée à des fins instrumentales" at bounding box center [329, 151] width 116 height 8
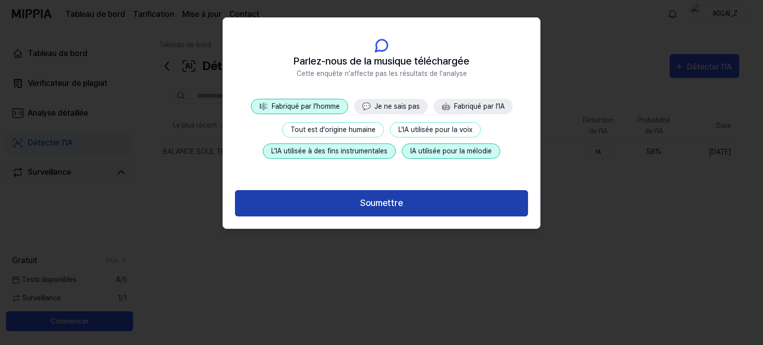
click at [368, 206] on font "Soumettre" at bounding box center [381, 203] width 43 height 10
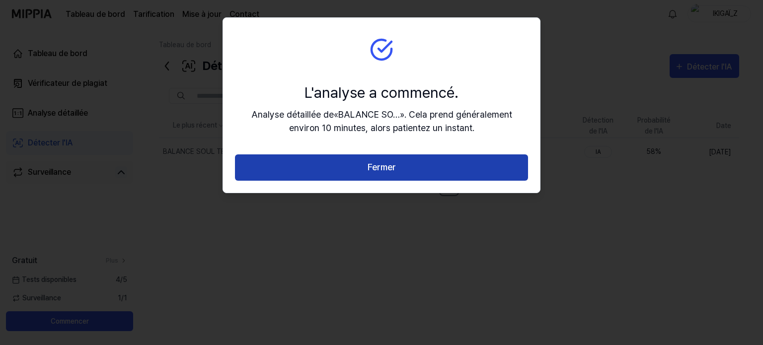
click at [370, 166] on font "Fermer" at bounding box center [382, 167] width 28 height 10
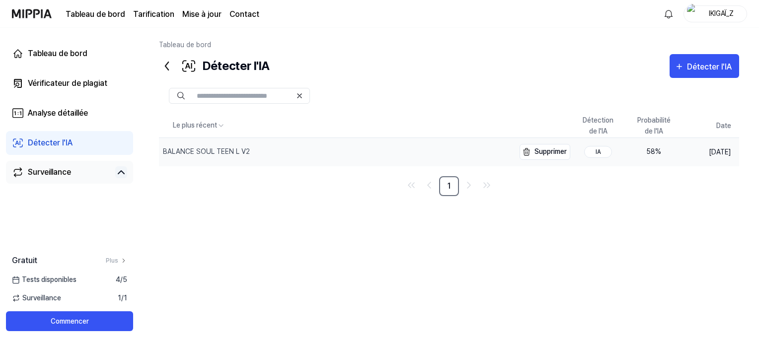
click at [208, 149] on font "BALANCE SOUL TEEN L V2" at bounding box center [206, 152] width 87 height 8
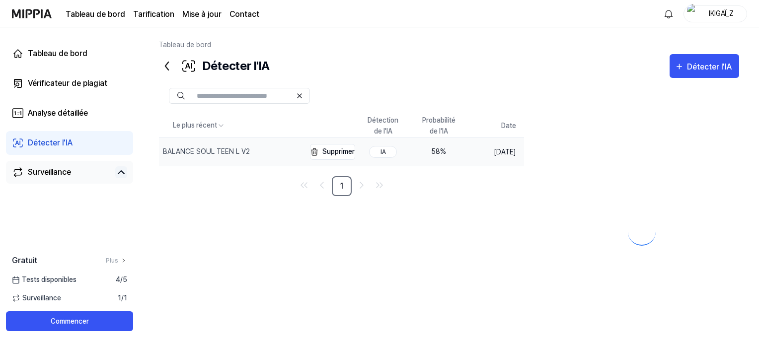
click at [208, 149] on font "BALANCE SOUL TEEN L V2" at bounding box center [206, 152] width 87 height 8
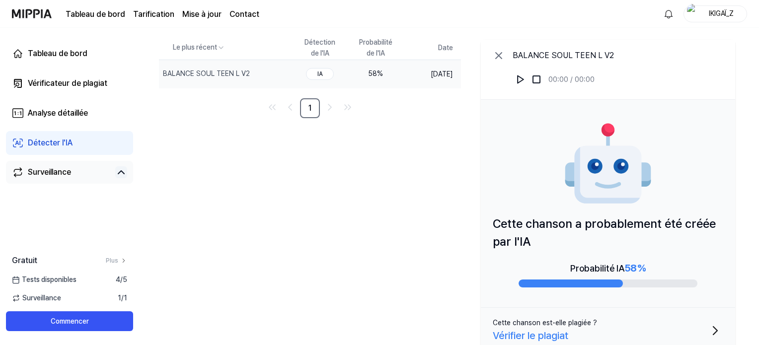
scroll to position [89, 0]
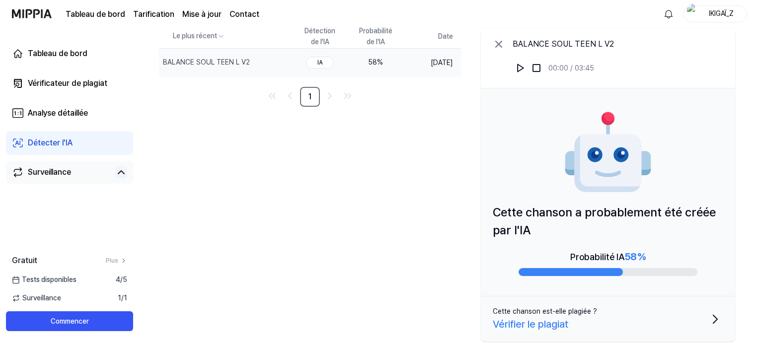
click at [541, 325] on font "Vérifier le plagiat" at bounding box center [531, 325] width 76 height 12
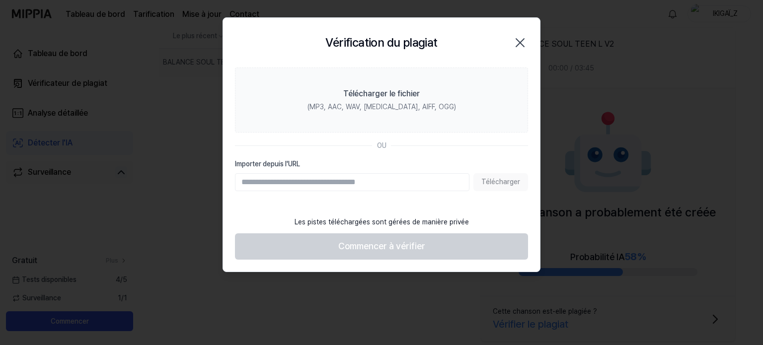
click at [520, 40] on icon "button" at bounding box center [520, 43] width 16 height 16
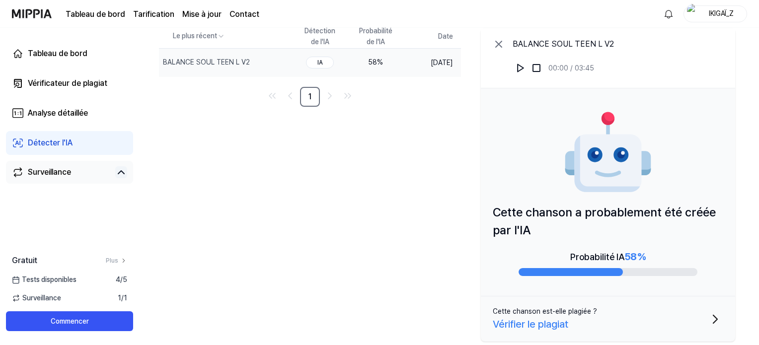
click at [532, 326] on font "Vérifier le plagiat" at bounding box center [531, 325] width 76 height 12
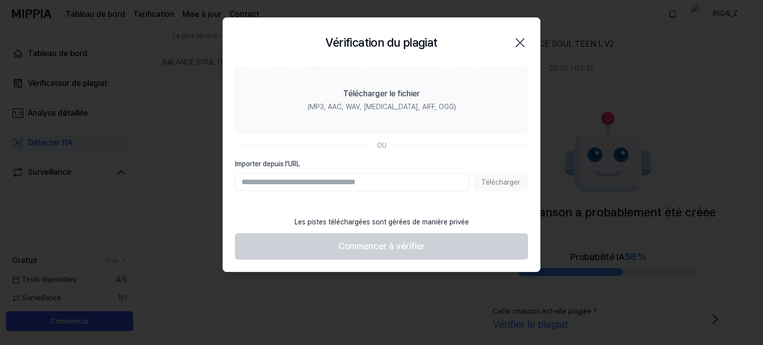
click at [516, 41] on icon "button" at bounding box center [520, 43] width 16 height 16
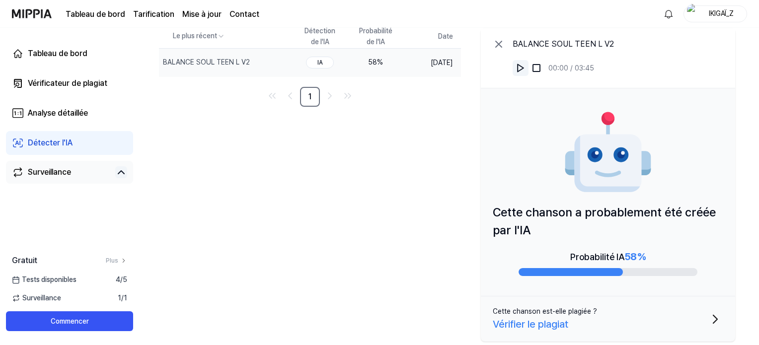
click at [520, 67] on img at bounding box center [521, 68] width 10 height 10
click at [181, 64] on font "BALANCE SOUL TEEN L V2" at bounding box center [201, 67] width 77 height 18
click at [520, 324] on font "Vérifier le plagiat" at bounding box center [531, 325] width 76 height 12
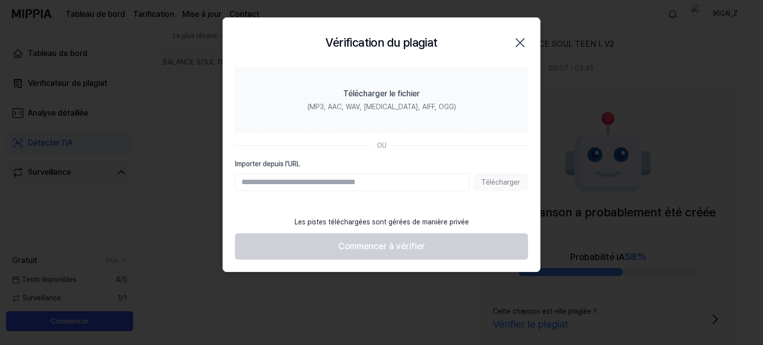
click at [523, 44] on icon "button" at bounding box center [520, 43] width 16 height 16
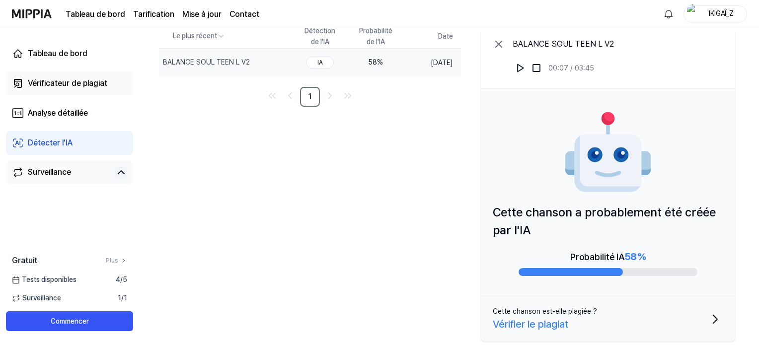
click at [49, 85] on font "Vérificateur de plagiat" at bounding box center [68, 83] width 80 height 9
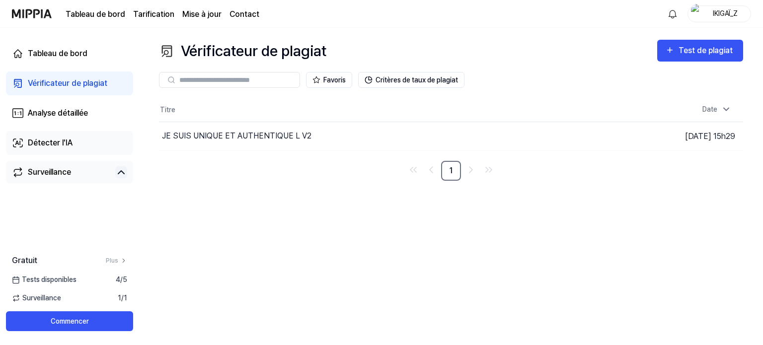
click at [40, 143] on font "Détecter l'IA" at bounding box center [50, 142] width 45 height 9
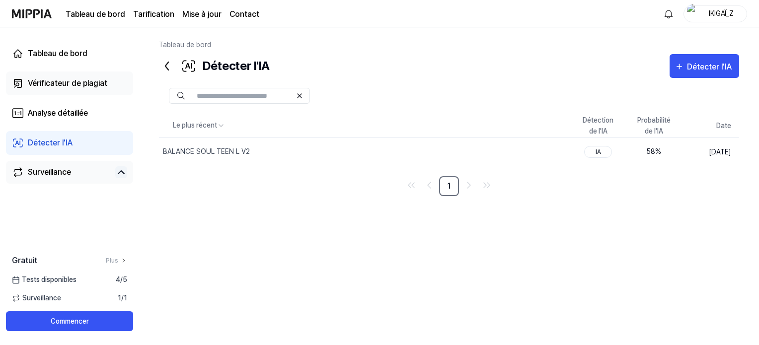
click at [51, 87] on font "Vérificateur de plagiat" at bounding box center [68, 83] width 80 height 9
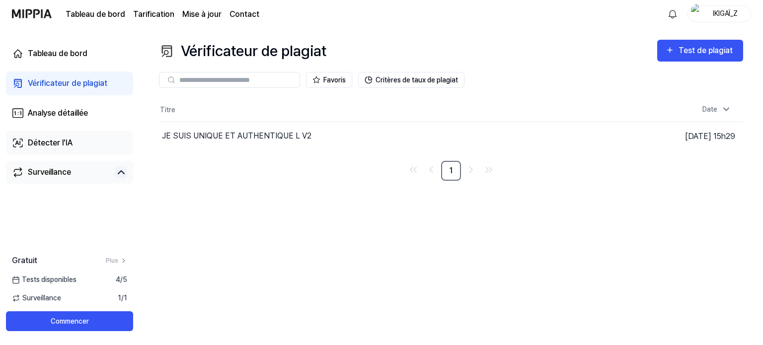
click at [45, 145] on font "Détecter l'IA" at bounding box center [50, 142] width 45 height 9
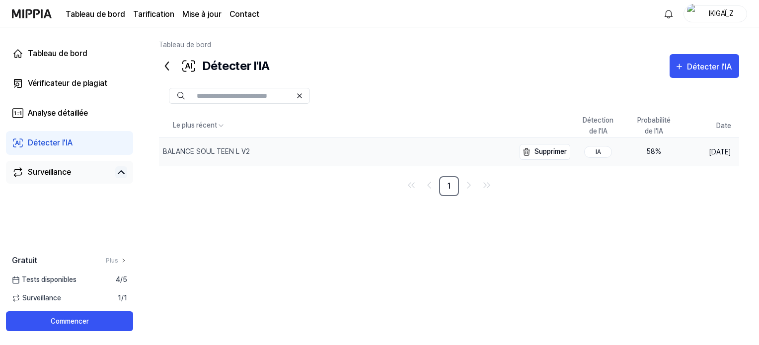
click at [185, 155] on font "BALANCE SOUL TEEN L V2" at bounding box center [206, 152] width 87 height 8
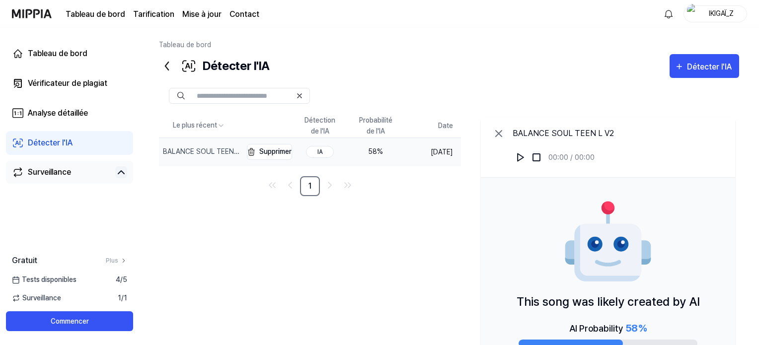
click at [185, 155] on font "BALANCE SOUL TEEN L V2" at bounding box center [201, 157] width 77 height 18
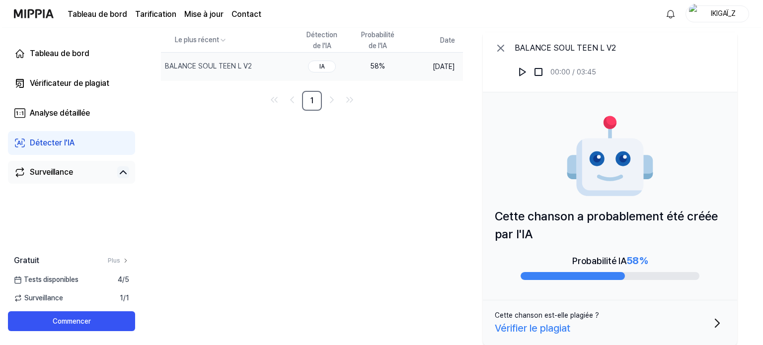
scroll to position [89, 0]
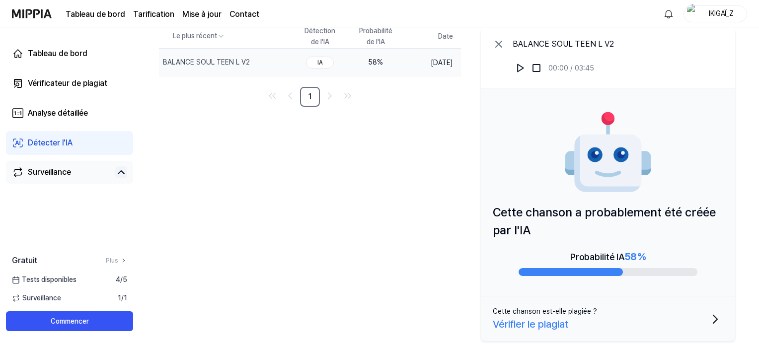
click at [522, 324] on font "Vérifier le plagiat" at bounding box center [531, 325] width 76 height 12
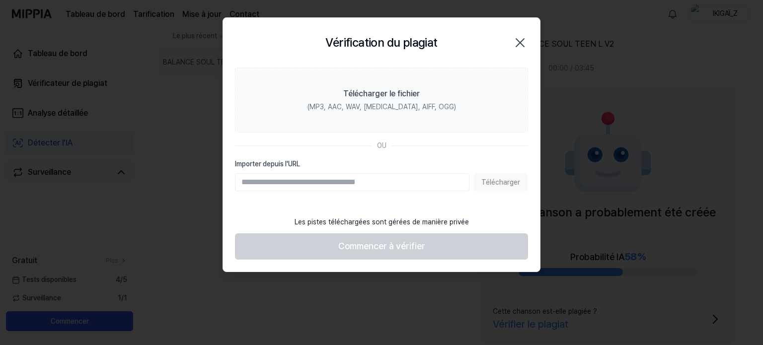
drag, startPoint x: 265, startPoint y: 29, endPoint x: 477, endPoint y: 11, distance: 213.0
click at [477, 11] on body "Tableau de bord Tarification Mise à jour Contact IKIGAÏ_Z Tableau de bord Vérif…" at bounding box center [379, 83] width 759 height 345
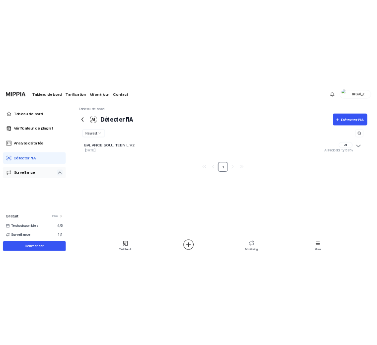
scroll to position [0, 0]
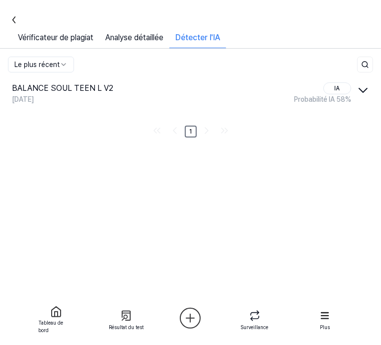
click at [361, 91] on icon "button" at bounding box center [363, 90] width 16 height 16
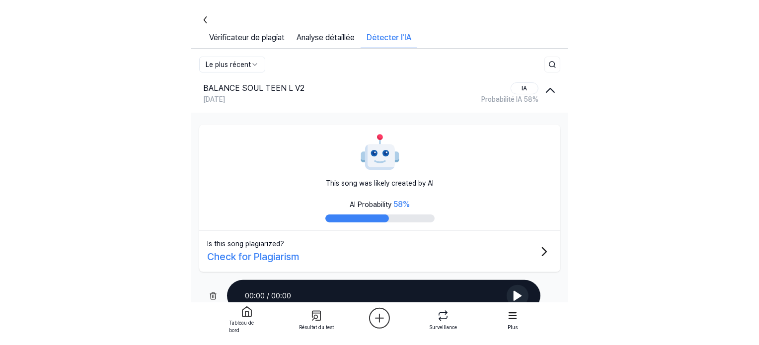
scroll to position [32, 0]
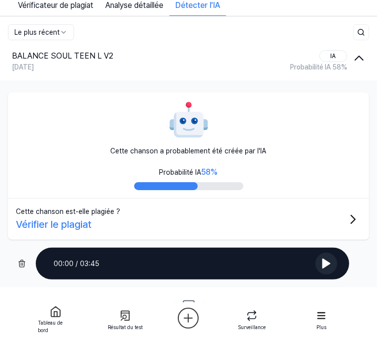
click at [325, 260] on icon at bounding box center [326, 263] width 7 height 9
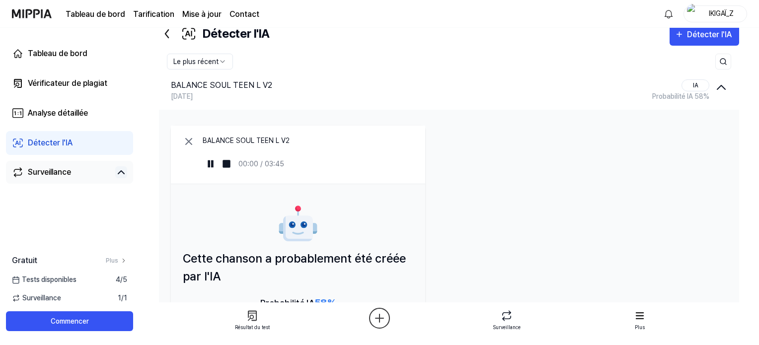
scroll to position [12, 0]
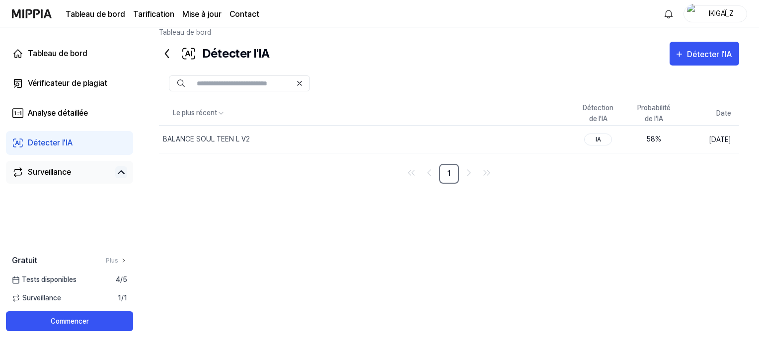
click at [58, 143] on font "Détecter l'IA" at bounding box center [50, 142] width 45 height 9
click at [172, 138] on font "BALANCE SOUL TEEN L V2" at bounding box center [206, 139] width 87 height 8
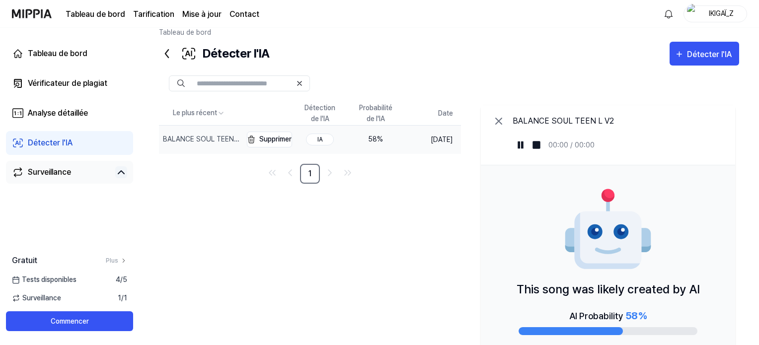
click at [172, 138] on font "BALANCE SOUL TEEN L V2" at bounding box center [201, 144] width 77 height 18
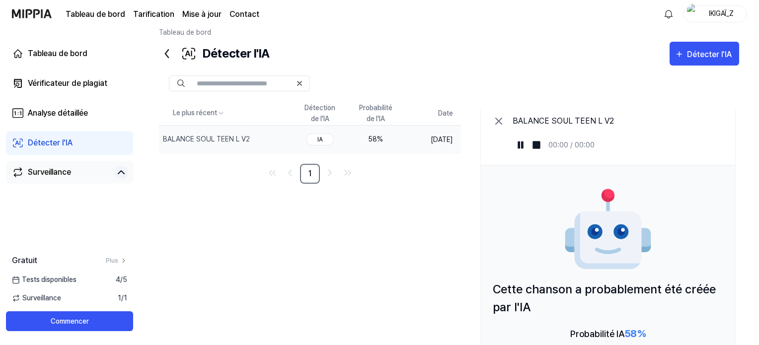
scroll to position [89, 0]
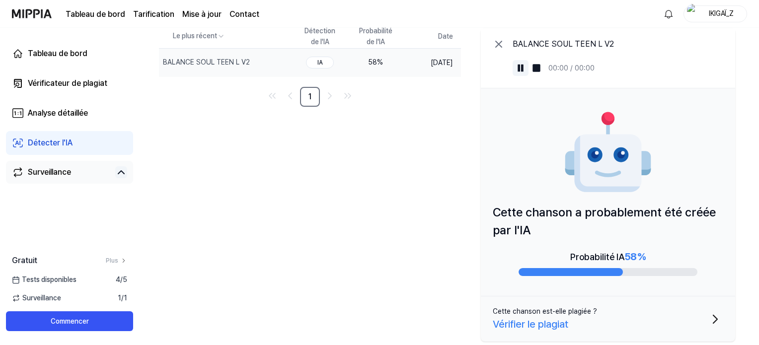
click at [517, 67] on img at bounding box center [521, 68] width 10 height 10
click at [517, 321] on font "Vérifier le plagiat" at bounding box center [531, 325] width 76 height 12
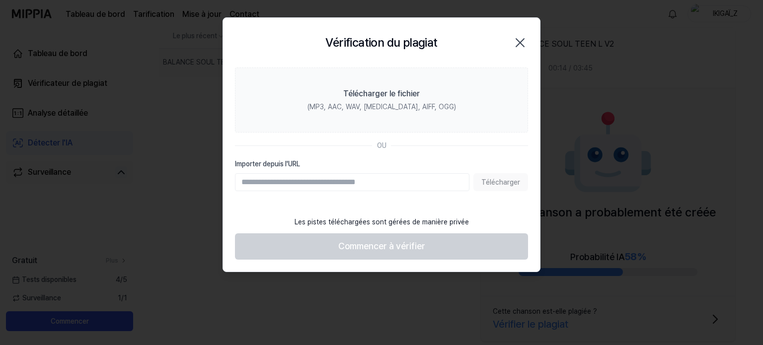
click at [517, 43] on icon "button" at bounding box center [520, 43] width 16 height 16
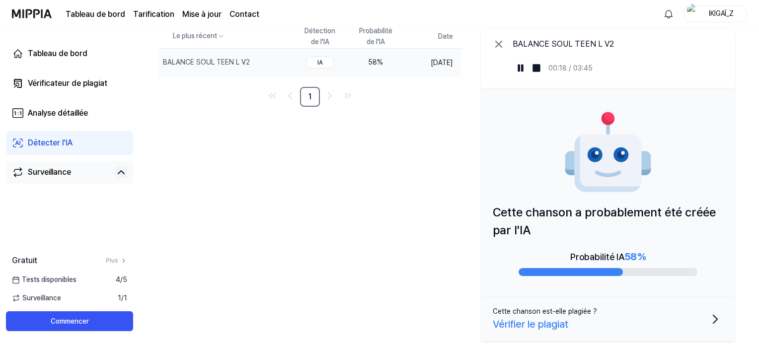
click at [534, 324] on font "Vérifier le plagiat" at bounding box center [531, 325] width 76 height 12
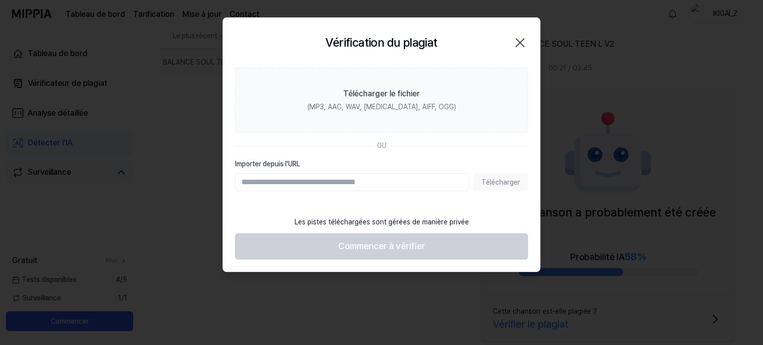
drag, startPoint x: 277, startPoint y: 29, endPoint x: 439, endPoint y: 66, distance: 166.1
click at [439, 66] on div "Vérification du plagiat Fermer" at bounding box center [381, 43] width 317 height 50
click at [519, 43] on icon "button" at bounding box center [520, 43] width 8 height 8
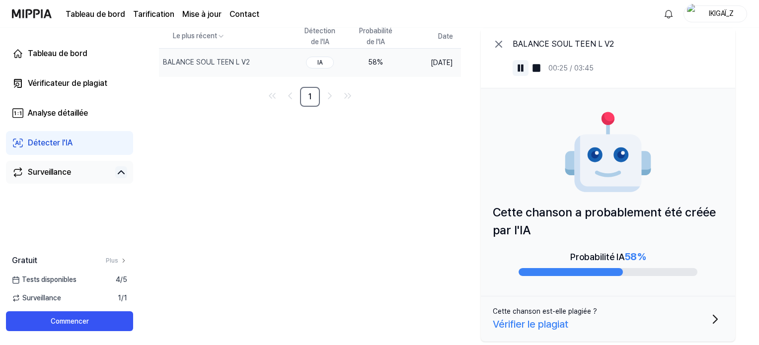
click at [521, 69] on img at bounding box center [521, 68] width 10 height 10
click at [510, 328] on font "Vérifier le plagiat" at bounding box center [531, 325] width 76 height 12
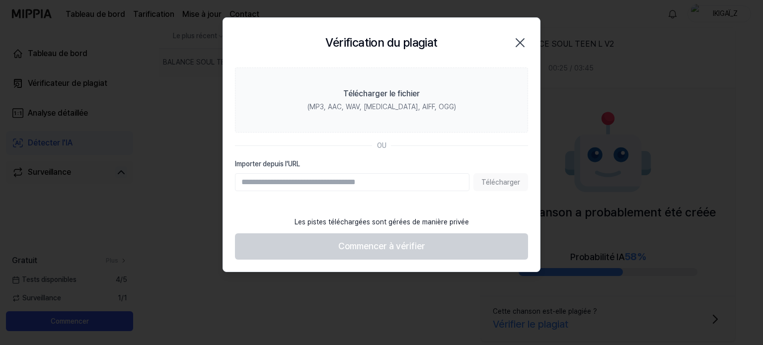
drag, startPoint x: 278, startPoint y: 29, endPoint x: 415, endPoint y: 30, distance: 137.2
click at [415, 30] on div "Vérification du plagiat Fermer" at bounding box center [381, 43] width 293 height 26
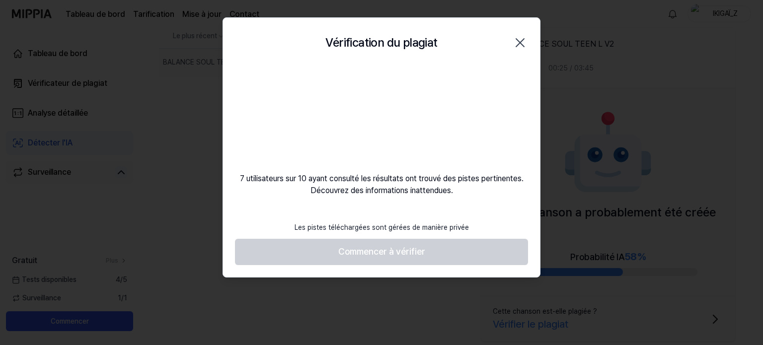
click at [521, 47] on icon "button" at bounding box center [520, 43] width 16 height 16
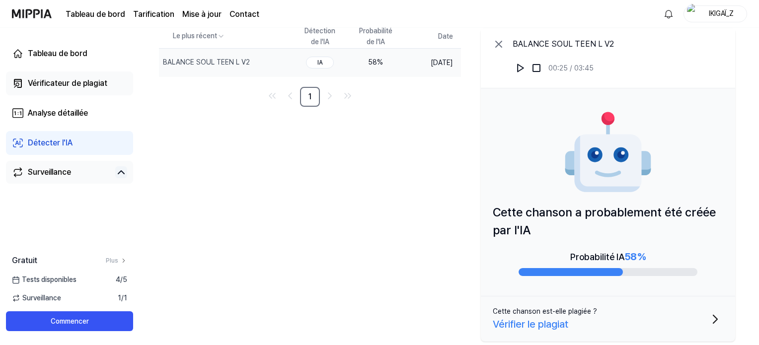
click at [49, 86] on font "Vérificateur de plagiat" at bounding box center [68, 83] width 80 height 9
click at [68, 83] on font "Vérificateur de plagiat" at bounding box center [68, 83] width 80 height 9
click at [48, 141] on font "Détecter l'IA" at bounding box center [50, 142] width 45 height 9
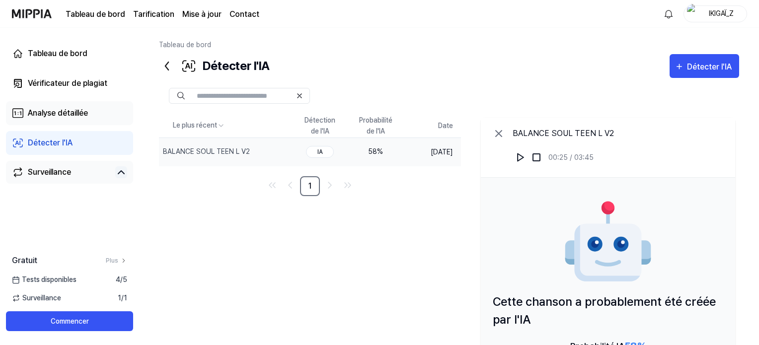
click at [63, 113] on font "Analyse détaillée" at bounding box center [58, 112] width 60 height 9
click at [59, 111] on font "Analyse détaillée" at bounding box center [58, 112] width 60 height 9
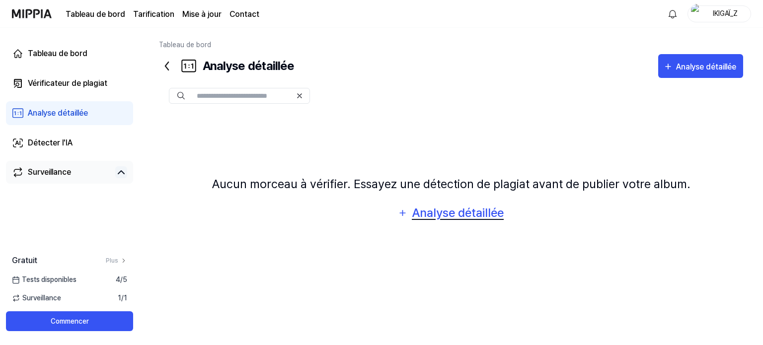
click at [433, 208] on font "Analyse détaillée" at bounding box center [458, 213] width 92 height 14
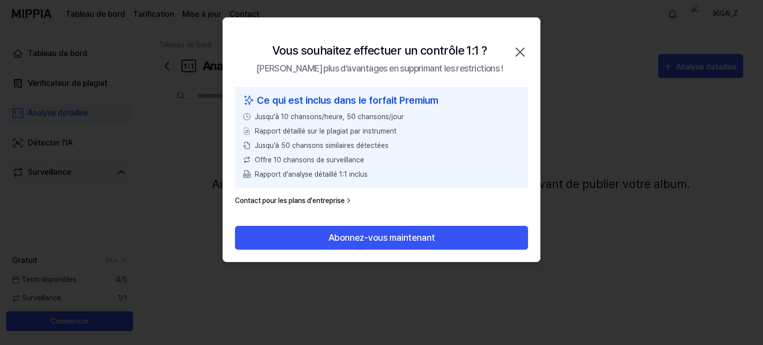
click at [522, 53] on icon "button" at bounding box center [520, 52] width 16 height 16
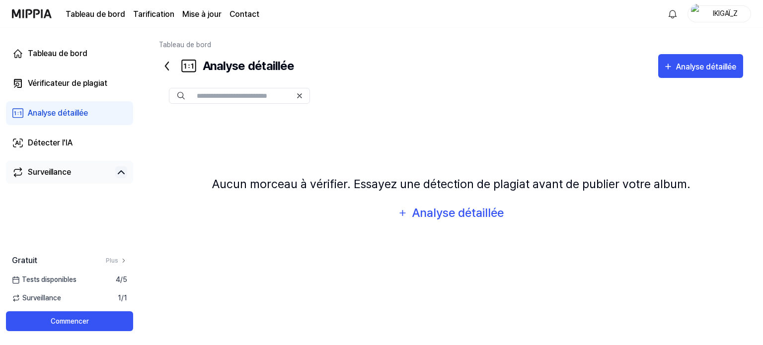
click at [41, 170] on font "Surveillance" at bounding box center [49, 171] width 43 height 9
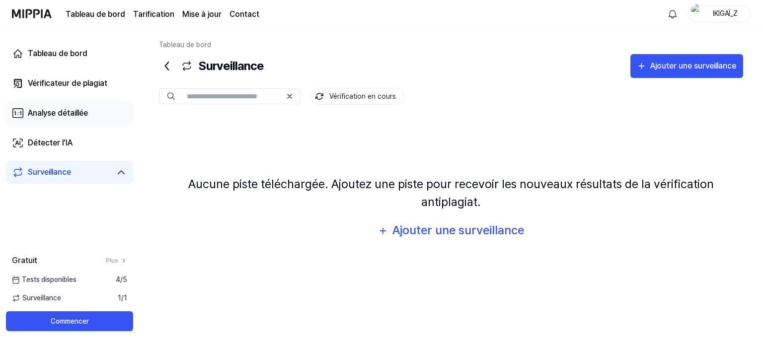
click at [44, 110] on font "Analyse détaillée" at bounding box center [58, 112] width 60 height 9
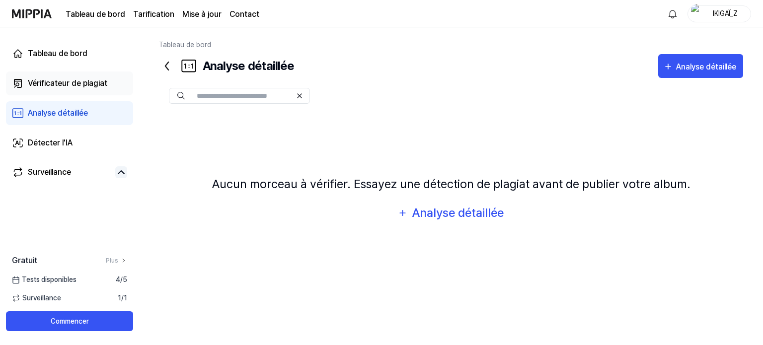
click at [42, 82] on font "Vérificateur de plagiat" at bounding box center [68, 83] width 80 height 9
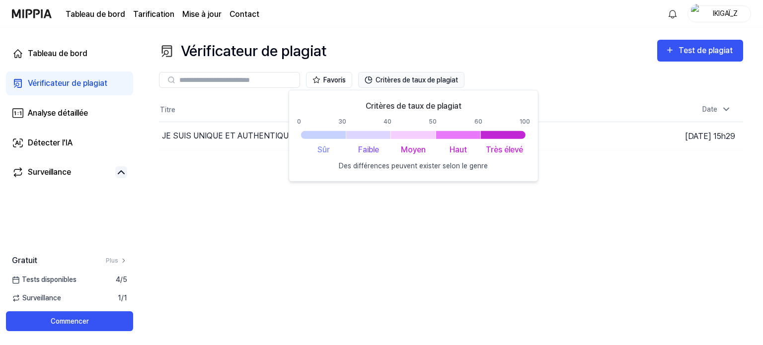
click at [387, 82] on font "Critères de taux de plagiat" at bounding box center [417, 80] width 82 height 8
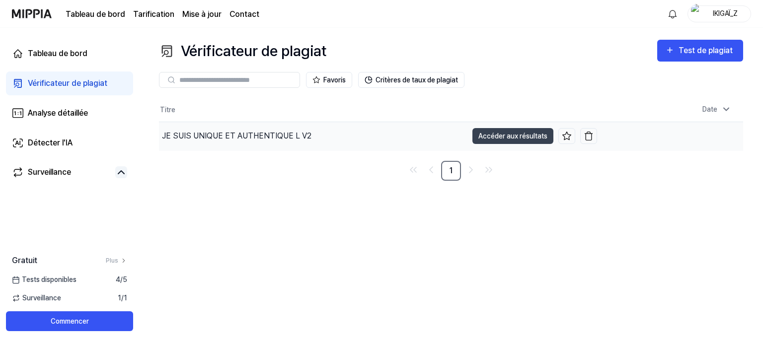
click at [226, 137] on font "JE SUIS UNIQUE ET AUTHENTIQUE L V2" at bounding box center [237, 135] width 150 height 9
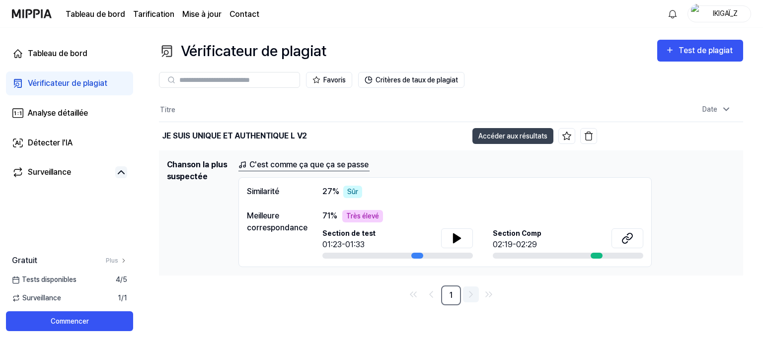
click at [465, 296] on icon "Aller à la page suivante" at bounding box center [471, 295] width 12 height 12
click at [505, 136] on font "Accéder aux résultats" at bounding box center [513, 136] width 69 height 8
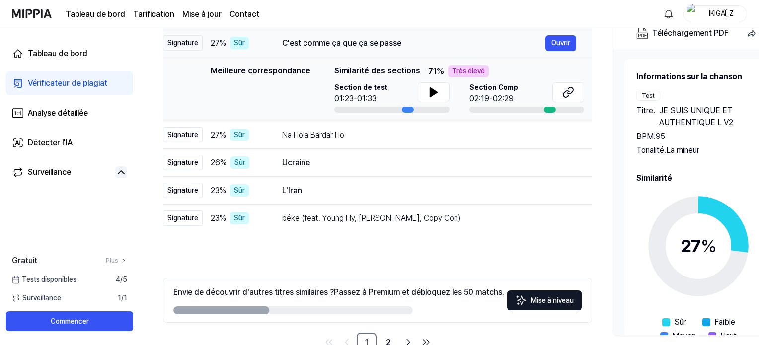
scroll to position [155, 0]
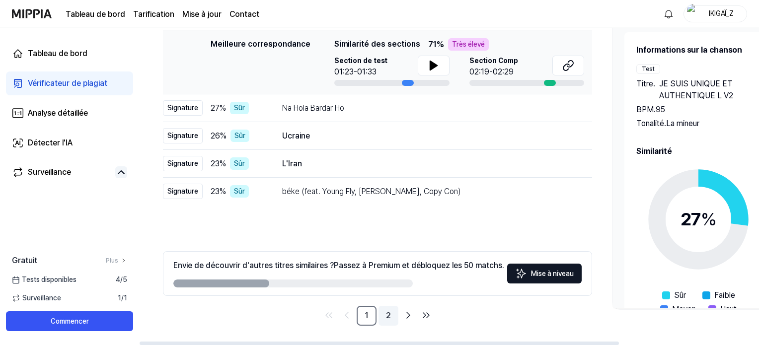
click at [387, 314] on font "2" at bounding box center [388, 315] width 5 height 9
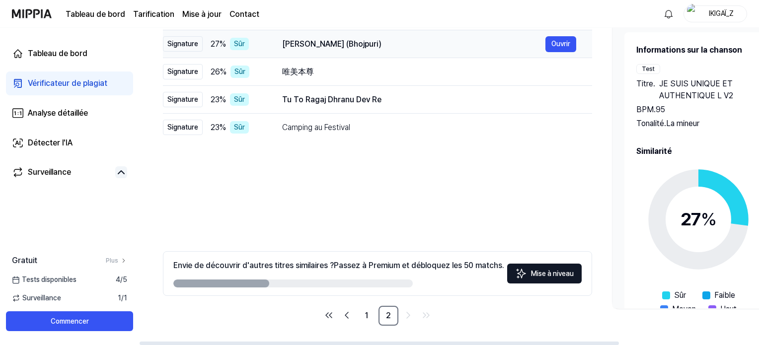
click at [281, 45] on td "Ara Wala Hoi (Bhojpuri) Ouvrir" at bounding box center [429, 44] width 326 height 28
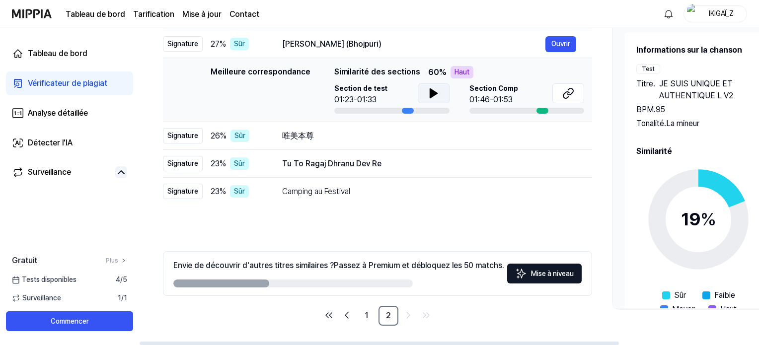
click at [432, 90] on icon at bounding box center [434, 93] width 12 height 12
click at [560, 44] on font "Ouvrir" at bounding box center [561, 44] width 19 height 8
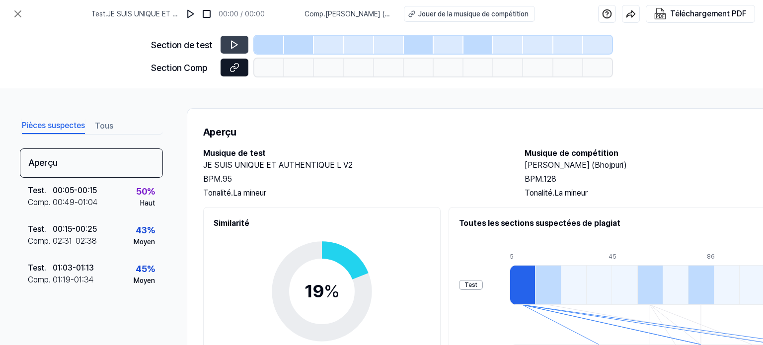
click at [233, 68] on icon at bounding box center [235, 68] width 10 height 10
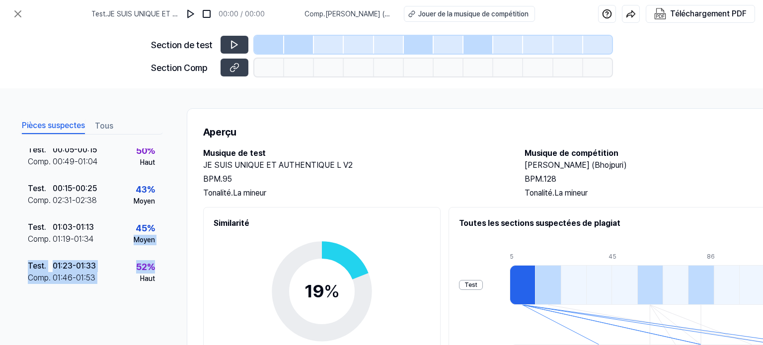
drag, startPoint x: 163, startPoint y: 243, endPoint x: 166, endPoint y: 182, distance: 60.2
click at [166, 182] on div "Pièces suspectes Tous Aperçu Test . 00:05 - 00:15 Comp . 00:49 - 01:04 50 % Hau…" at bounding box center [381, 216] width 763 height 257
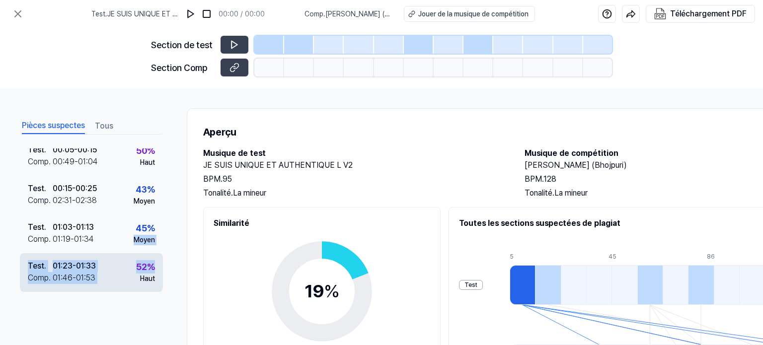
click at [65, 261] on font "01:23" at bounding box center [63, 265] width 20 height 9
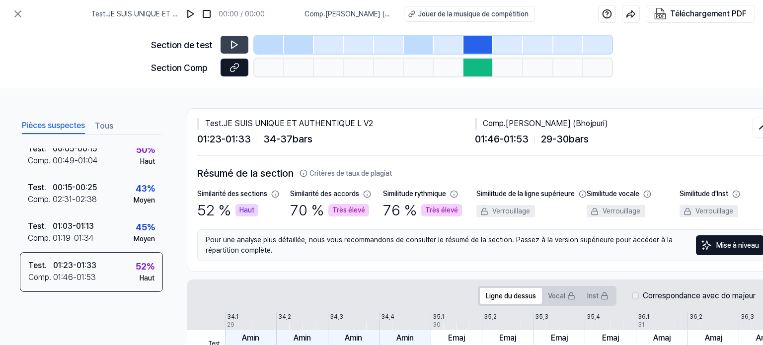
click at [232, 68] on icon at bounding box center [233, 68] width 5 height 5
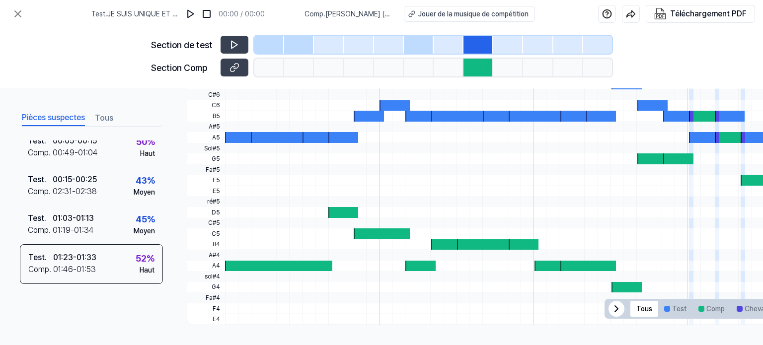
scroll to position [0, 0]
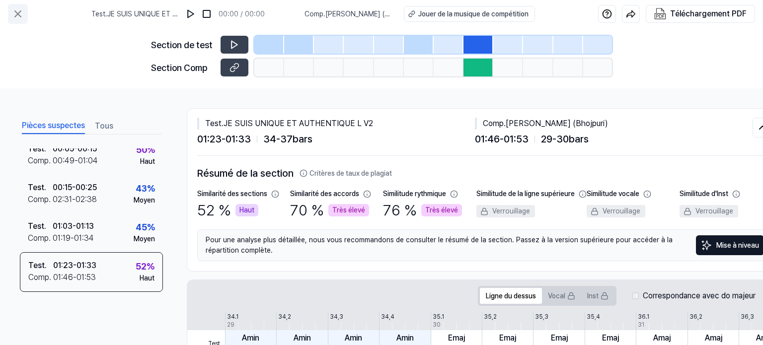
click at [16, 15] on icon at bounding box center [18, 14] width 6 height 6
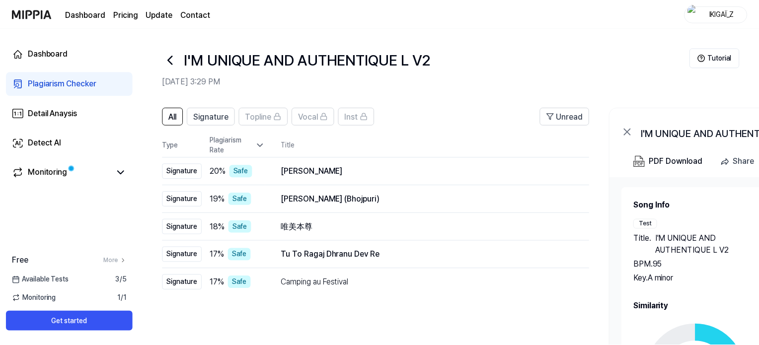
scroll to position [155, 0]
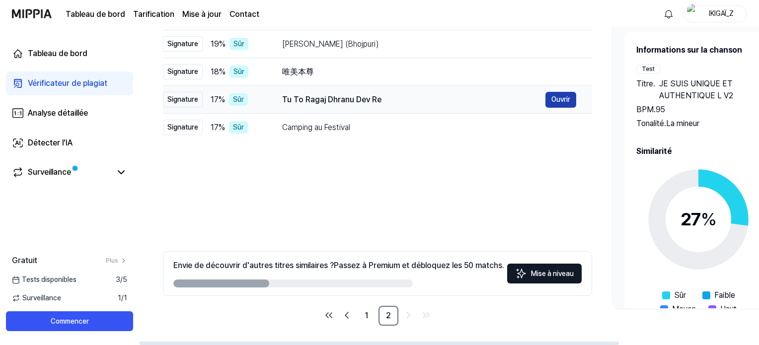
click at [562, 95] on font "Ouvrir" at bounding box center [561, 99] width 19 height 8
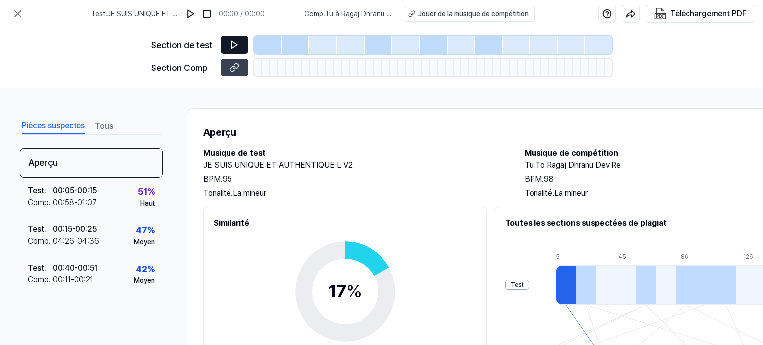
click at [234, 43] on icon at bounding box center [235, 44] width 6 height 7
click at [234, 45] on icon at bounding box center [235, 45] width 10 height 10
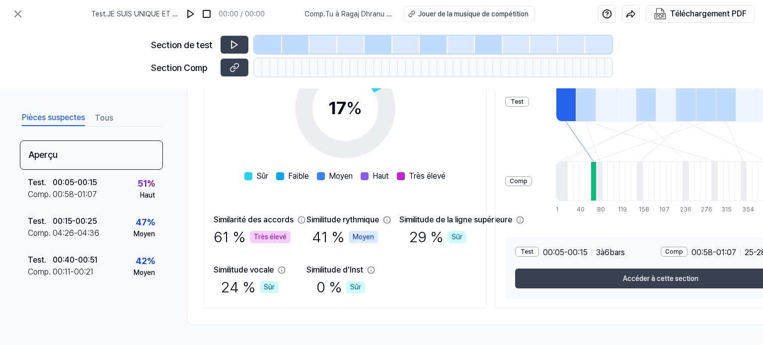
click at [674, 341] on div "Pièces suspectes Tous Aperçu Test . 00:05 - 00:15 Comp . 00:58 - 01:07 51 % Hau…" at bounding box center [381, 216] width 763 height 257
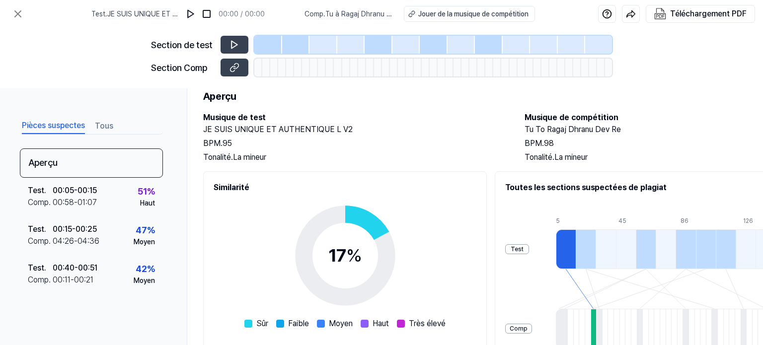
scroll to position [0, 0]
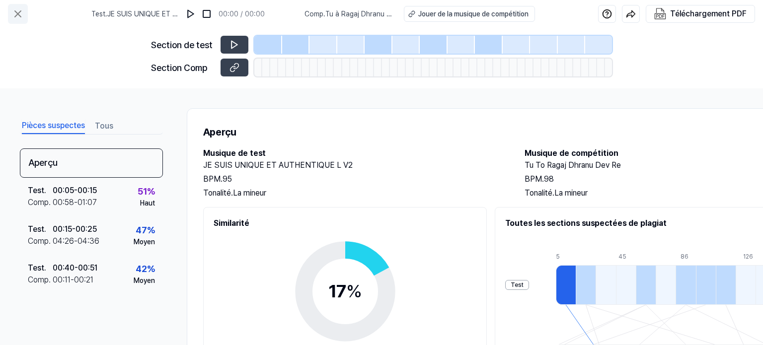
click at [16, 12] on icon at bounding box center [18, 14] width 6 height 6
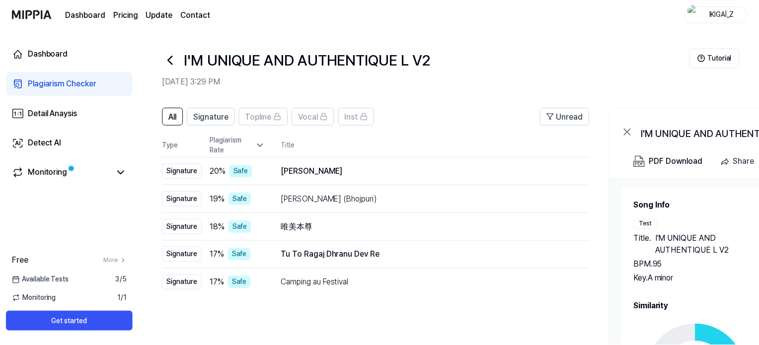
scroll to position [155, 0]
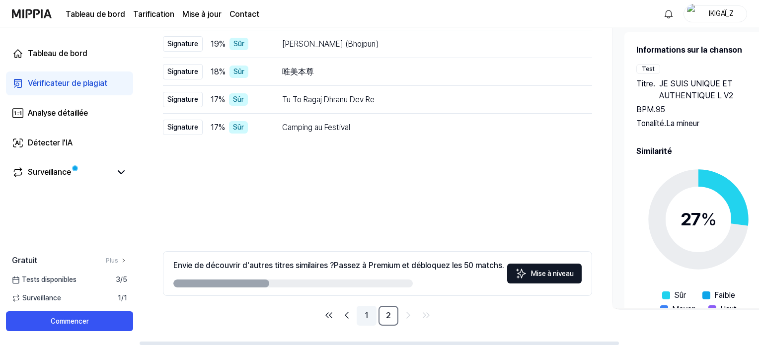
click at [359, 313] on link "1" at bounding box center [367, 316] width 20 height 20
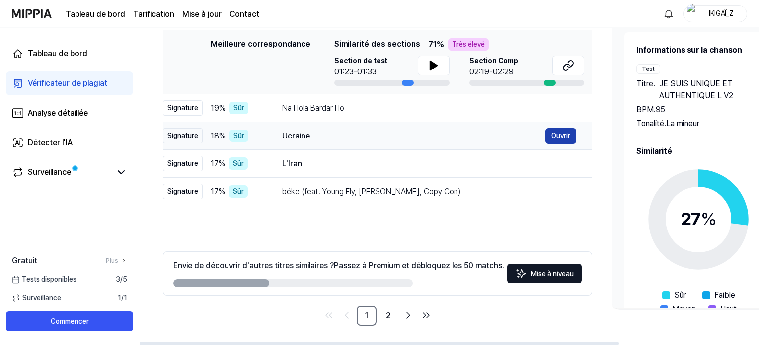
click at [560, 134] on font "Ouvrir" at bounding box center [561, 136] width 19 height 8
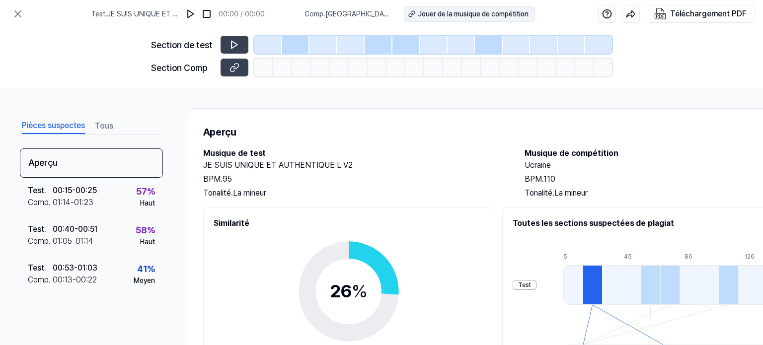
click at [418, 11] on font "Jouer de la musique de compétition" at bounding box center [473, 14] width 110 height 8
click at [233, 71] on icon at bounding box center [233, 68] width 5 height 5
click at [20, 10] on icon at bounding box center [18, 14] width 12 height 12
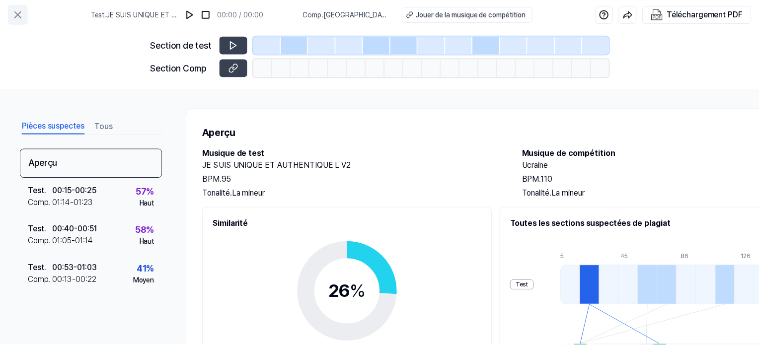
scroll to position [155, 0]
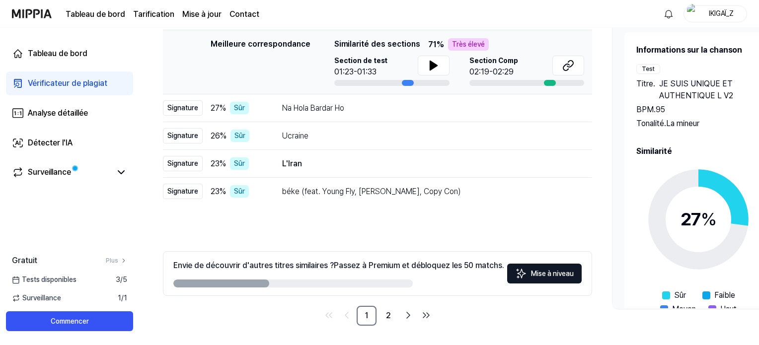
click at [240, 10] on font "Contact" at bounding box center [245, 13] width 30 height 9
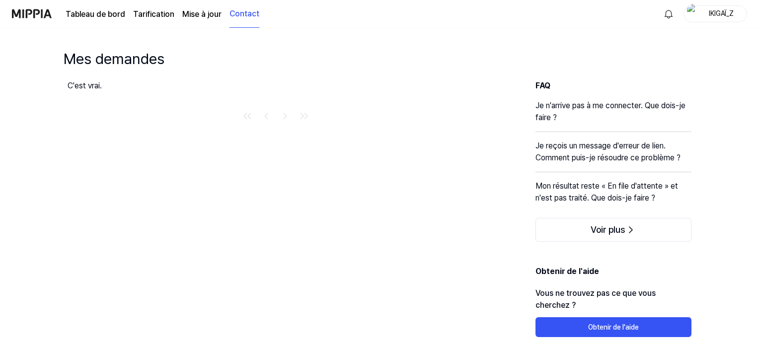
click at [106, 16] on font "Tableau de bord" at bounding box center [96, 13] width 60 height 9
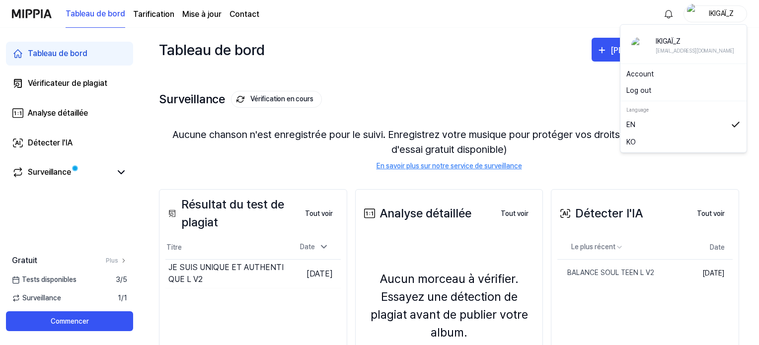
click at [719, 11] on font "IKIGAÏ_Z" at bounding box center [721, 13] width 25 height 8
click at [555, 39] on div "Tableau de bord Démarrer un nouveau test" at bounding box center [449, 50] width 580 height 44
click at [705, 16] on div "IKIGAÏ_Z" at bounding box center [721, 13] width 39 height 11
click at [661, 86] on font "Se déconnecter" at bounding box center [653, 90] width 52 height 8
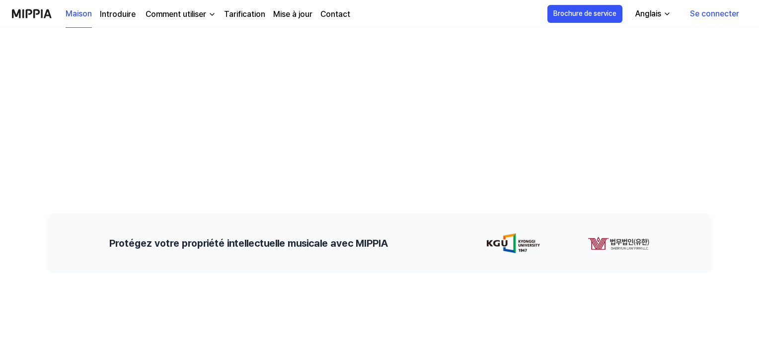
scroll to position [224, 0]
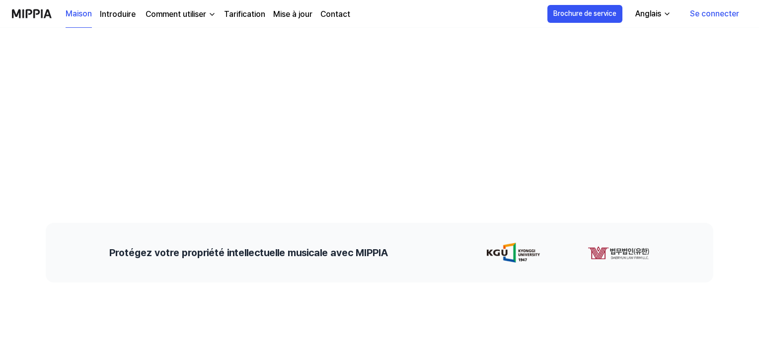
click at [113, 18] on font "Introduire" at bounding box center [118, 13] width 36 height 9
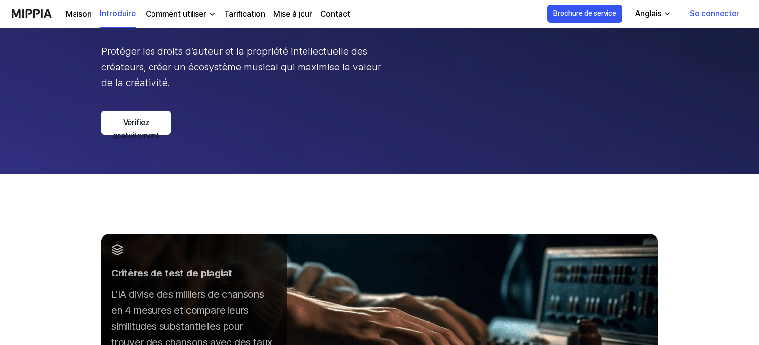
scroll to position [148, 0]
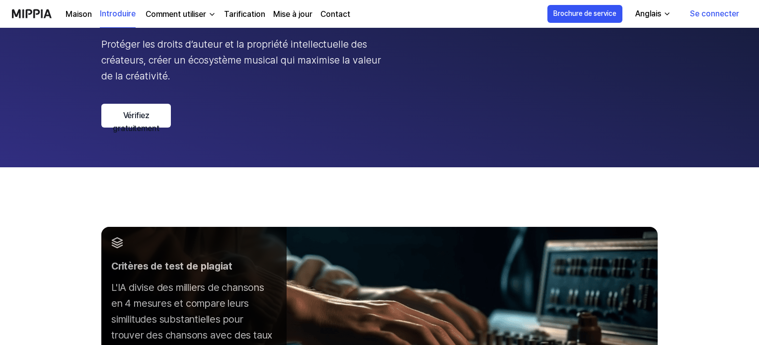
click at [131, 128] on link "Vérifiez gratuitement" at bounding box center [136, 116] width 70 height 24
